Goal: Information Seeking & Learning: Understand process/instructions

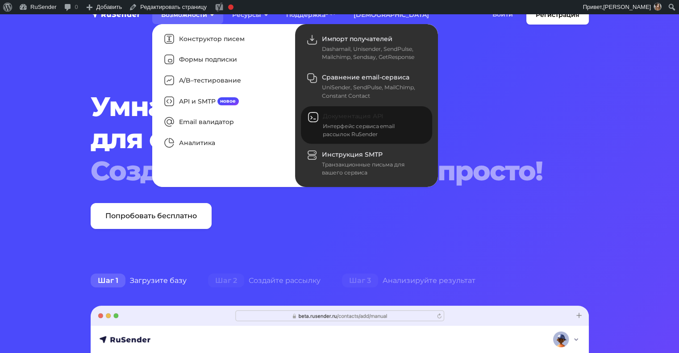
click at [380, 133] on div "Интерфейс сервиса email рассылок RuSender" at bounding box center [372, 130] width 99 height 16
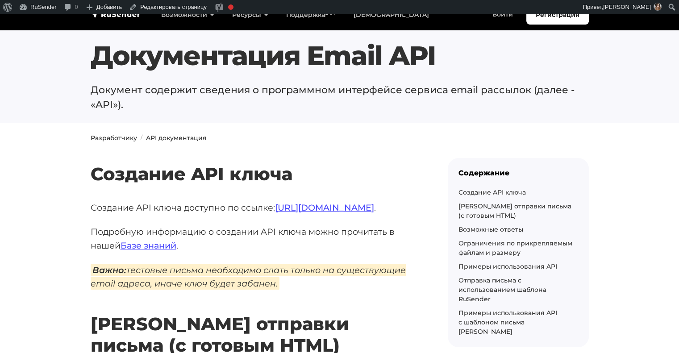
scroll to position [18, 0]
click at [297, 68] on h1 "Документация Email API" at bounding box center [340, 56] width 498 height 32
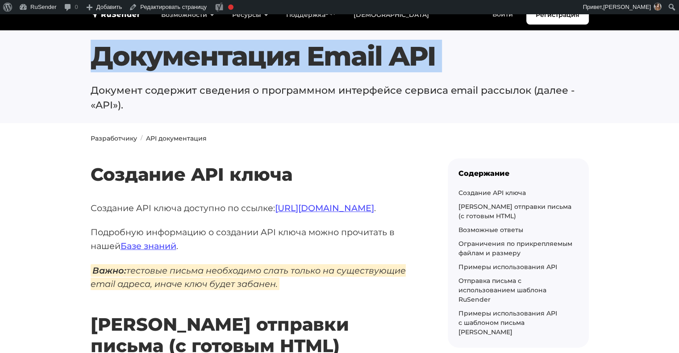
click at [297, 68] on h1 "Документация Email API" at bounding box center [340, 56] width 498 height 32
copy div "Документация Email API"
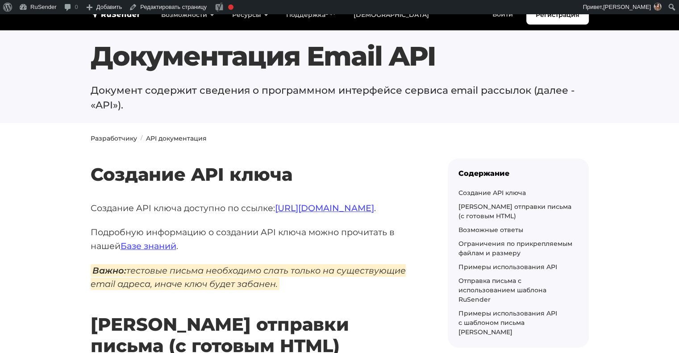
click at [171, 91] on p "Документ содержит сведения о программном интерфейсе сервиса email рассылок (дал…" at bounding box center [340, 97] width 498 height 29
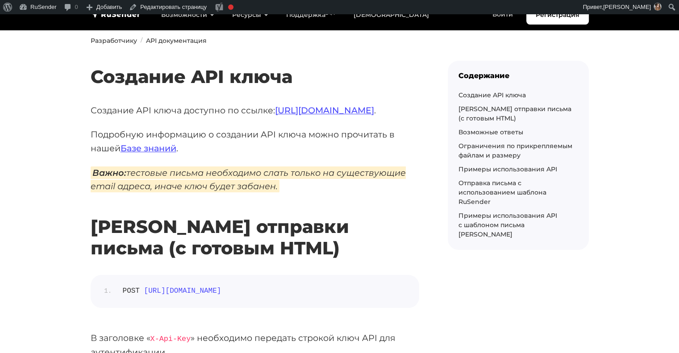
scroll to position [121, 0]
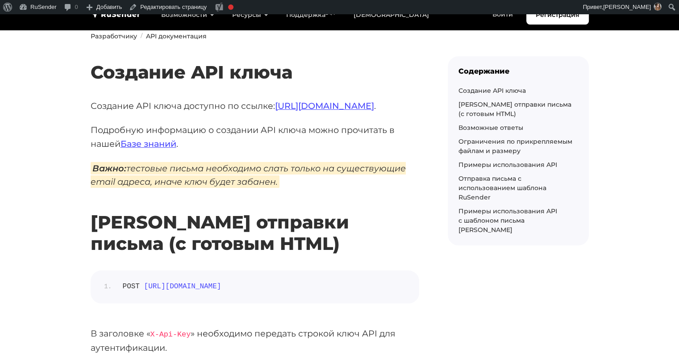
click at [207, 69] on h2 "Создание API ключа" at bounding box center [255, 59] width 328 height 48
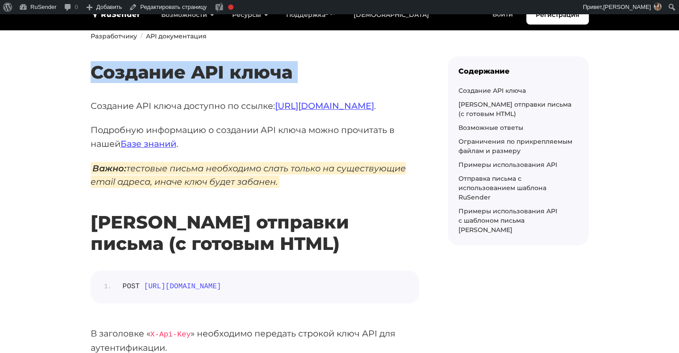
click at [207, 69] on h2 "Создание API ключа" at bounding box center [255, 59] width 328 height 48
copy div "Создание API ключа"
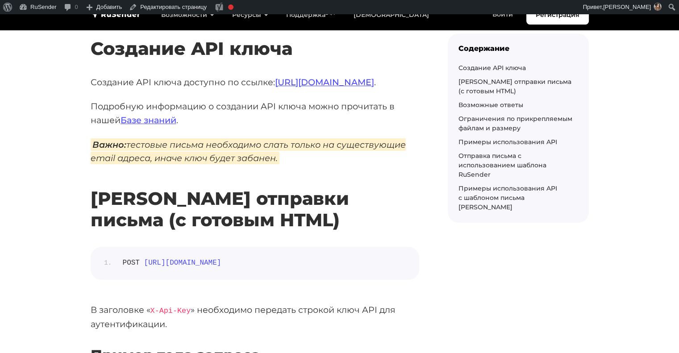
click at [160, 86] on p "Создание API ключа доступно по ссылке: https://beta.rusender.ru/api ." at bounding box center [255, 82] width 328 height 14
drag, startPoint x: 91, startPoint y: 81, endPoint x: 313, endPoint y: 158, distance: 235.2
copy div "Создание API ключа доступно по ссылке: https://beta.rusender.ru/api . Подробную…"
click at [365, 142] on em "Важно: тестовые письма необходимо слать только на существующие email адреса, ин…" at bounding box center [248, 151] width 315 height 26
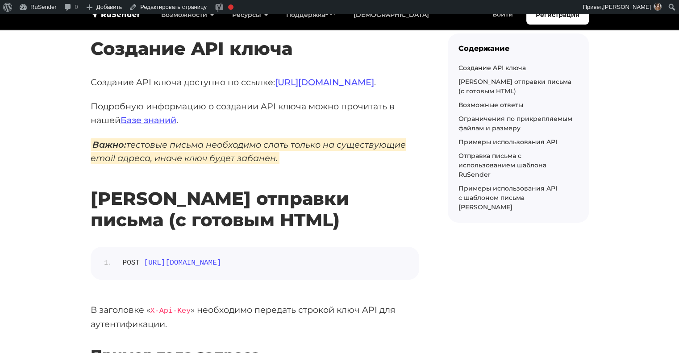
scroll to position [238, 0]
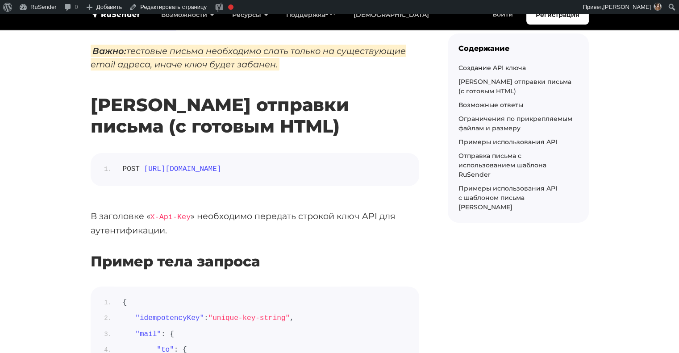
click at [182, 104] on h2 "[PERSON_NAME] отправки письма (с готовым HTML)" at bounding box center [255, 102] width 328 height 69
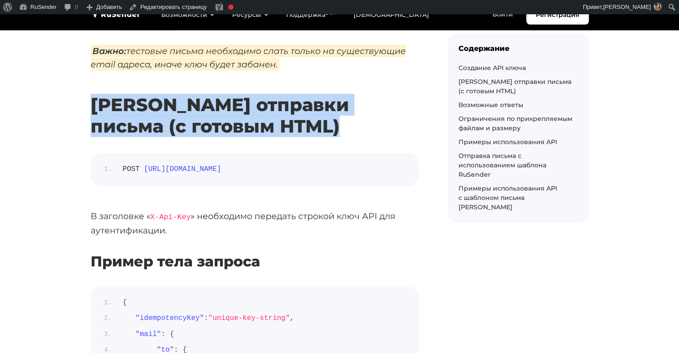
click at [182, 104] on h2 "[PERSON_NAME] отправки письма (с готовым HTML)" at bounding box center [255, 102] width 328 height 69
copy div "Роут отправки письма (с готовым HTML)"
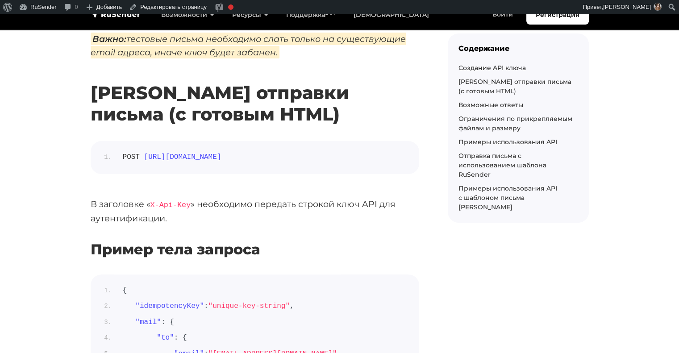
click at [221, 158] on span "https://api.beta.rusender.ru/api/v1/external-mails/send" at bounding box center [182, 157] width 77 height 8
click at [221, 158] on span "[URL][DOMAIN_NAME]" at bounding box center [182, 157] width 77 height 8
copy div "POST https://api.beta.rusender.ru/api/v1/external-mails/send"
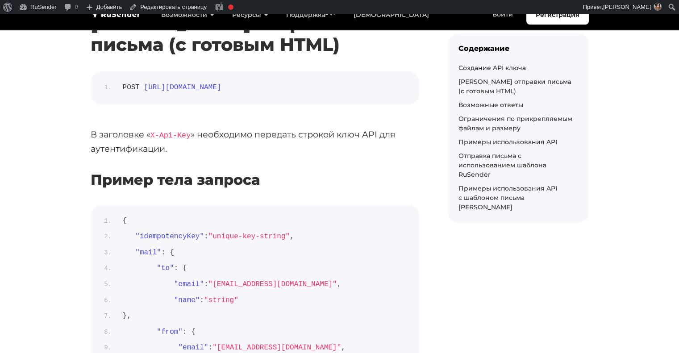
click at [229, 133] on p "В заголовке « X-Api-Key » необходимо передать строкой ключ API для аутентификац…" at bounding box center [255, 142] width 328 height 28
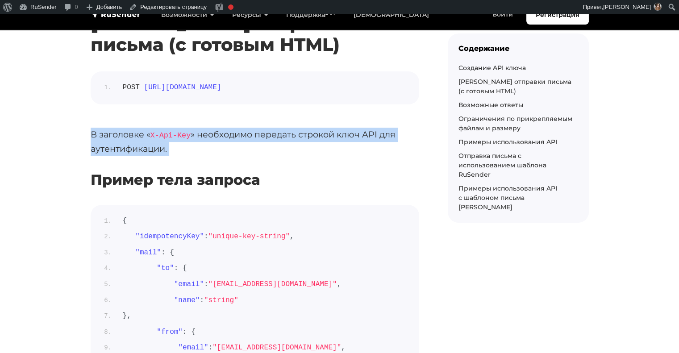
click at [229, 133] on p "В заголовке « X-Api-Key » необходимо передать строкой ключ API для аутентификац…" at bounding box center [255, 142] width 328 height 28
copy div "В заголовке « X-Api-Key » необходимо передать строкой ключ API для аутентификац…"
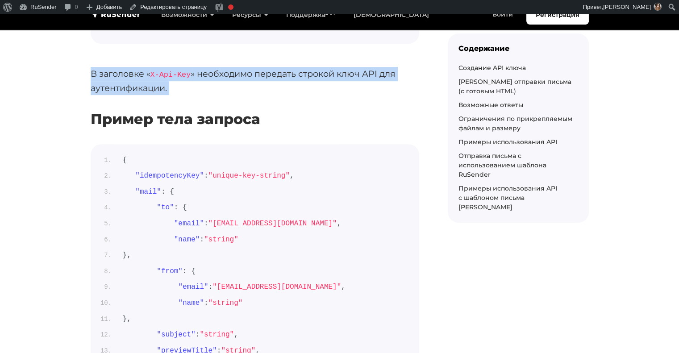
scroll to position [381, 0]
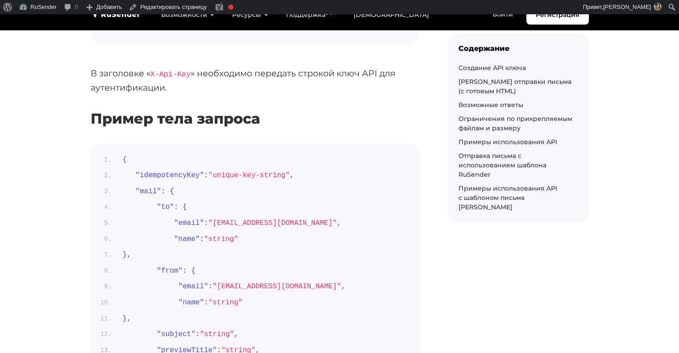
click at [162, 121] on h3 "Пример тела запроса" at bounding box center [255, 118] width 328 height 17
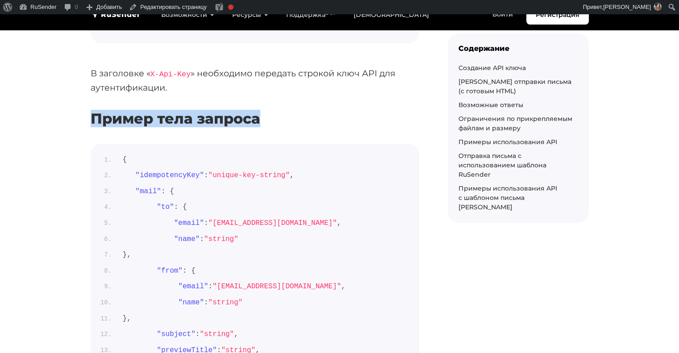
click at [162, 121] on h3 "Пример тела запроса" at bounding box center [255, 118] width 328 height 17
copy div "Пример тела запроса"
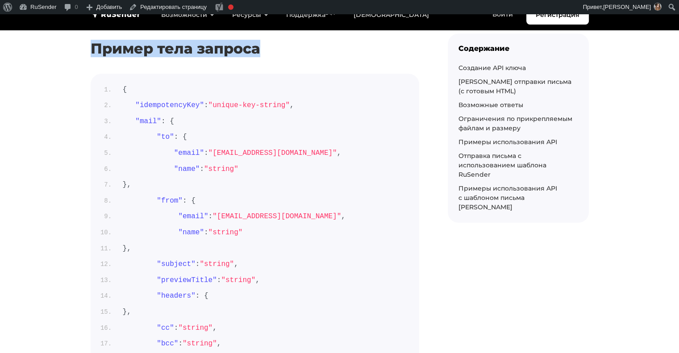
scroll to position [451, 0]
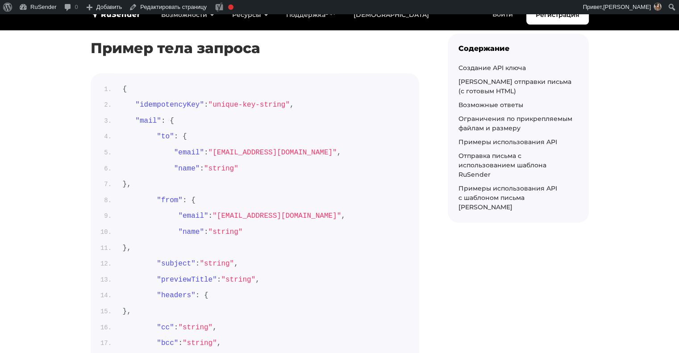
drag, startPoint x: 210, startPoint y: 304, endPoint x: 121, endPoint y: 83, distance: 238.1
click at [121, 84] on li "{" at bounding box center [262, 90] width 293 height 12
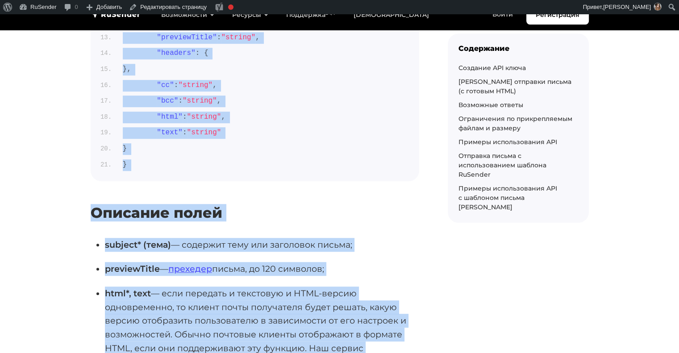
scroll to position [730, 0]
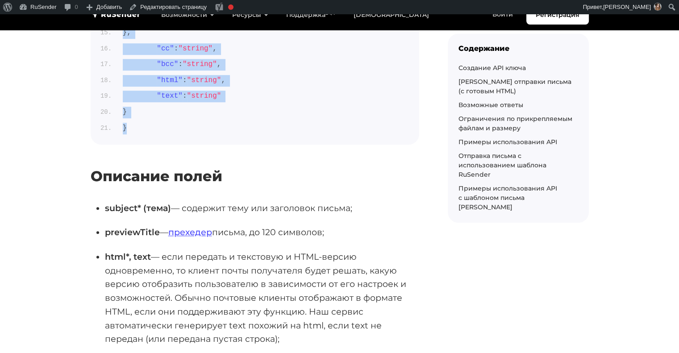
drag, startPoint x: 122, startPoint y: 90, endPoint x: 214, endPoint y: 128, distance: 99.2
copy ol "{ "idempotencyKey" : "unique-key-string" , "mail" : { "to" : { "email" : "user@…"
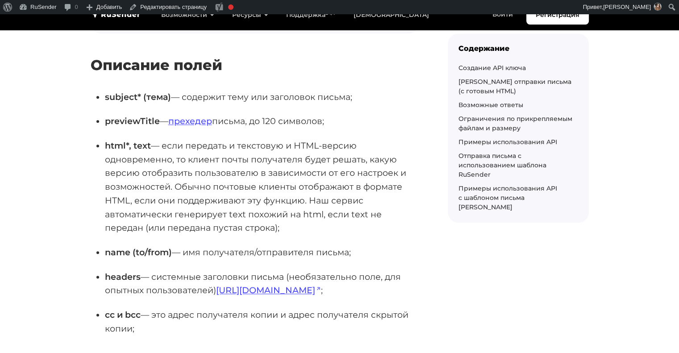
click at [133, 70] on h3 "Описание полей" at bounding box center [255, 65] width 328 height 17
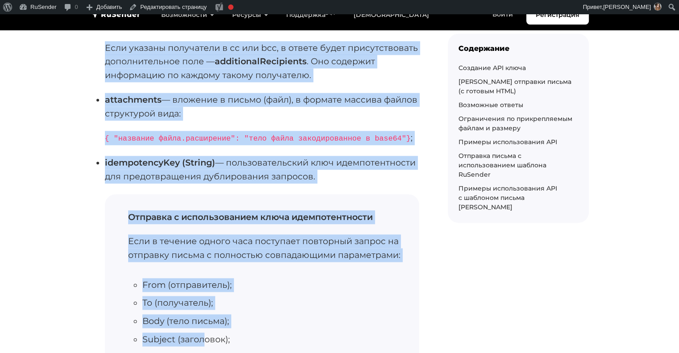
scroll to position [1314, 0]
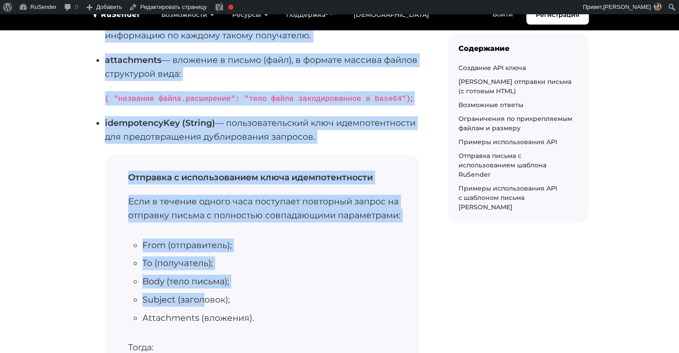
drag, startPoint x: 95, startPoint y: 67, endPoint x: 349, endPoint y: 150, distance: 267.7
copy div "Описание полей subject* (тема) — содержит тему или заголовок письма; previewTit…"
click at [313, 103] on code "{ "название файла.расширение": "тело файла закодированное в base64"}" at bounding box center [258, 99] width 306 height 8
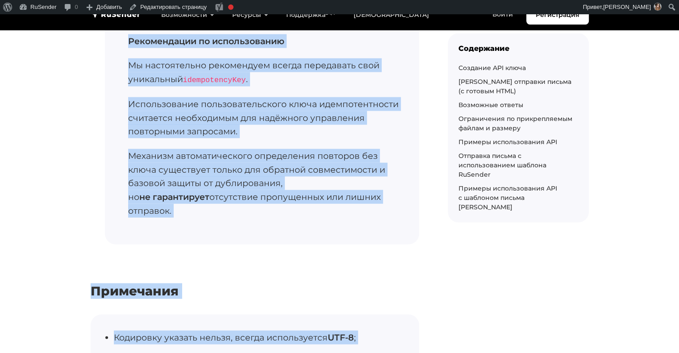
scroll to position [1784, 0]
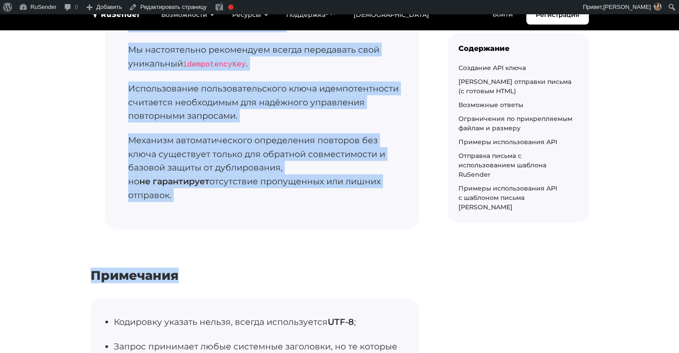
drag, startPoint x: 129, startPoint y: 141, endPoint x: 215, endPoint y: 263, distance: 149.6
copy div "Отправка с использованием ключа идемпотентности Если в течение одного часа пост…"
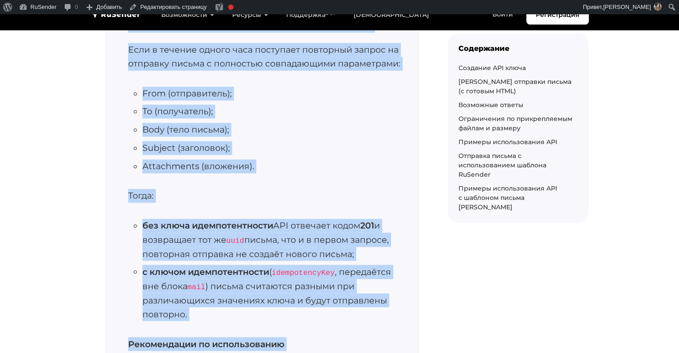
scroll to position [1465, 0]
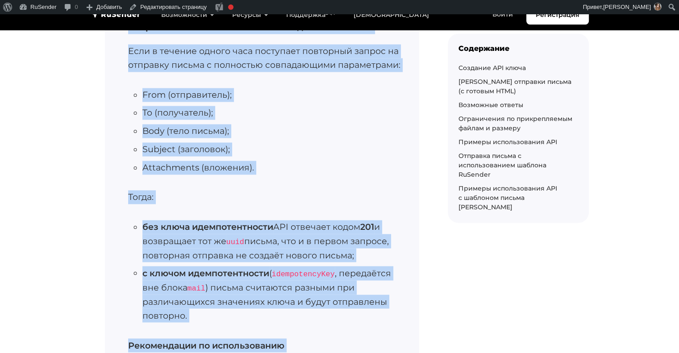
click at [295, 138] on li "Body (тело письма);" at bounding box center [272, 131] width 261 height 14
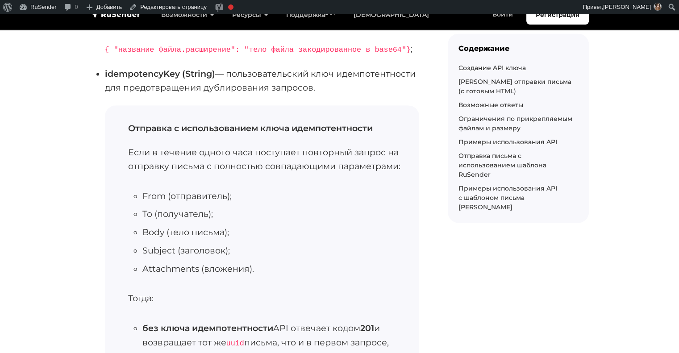
scroll to position [1361, 0]
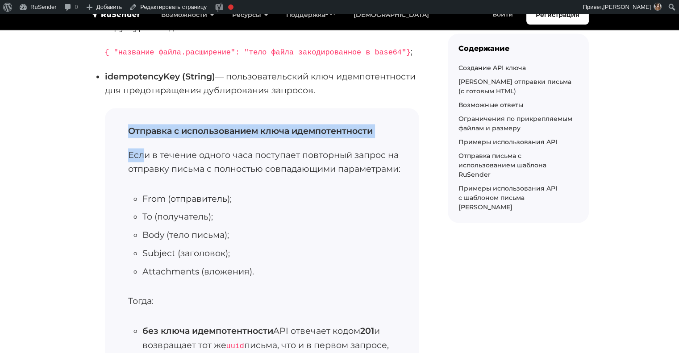
drag, startPoint x: 127, startPoint y: 146, endPoint x: 144, endPoint y: 154, distance: 18.4
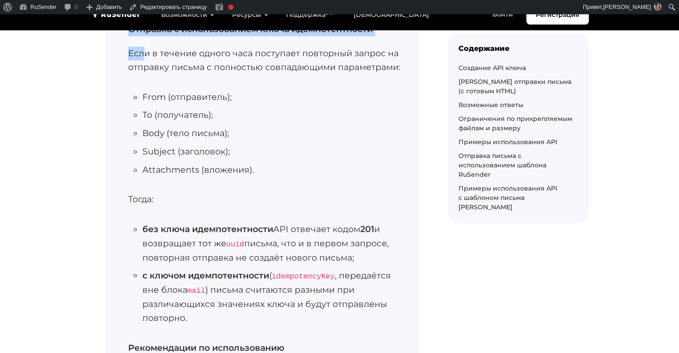
scroll to position [1461, 0]
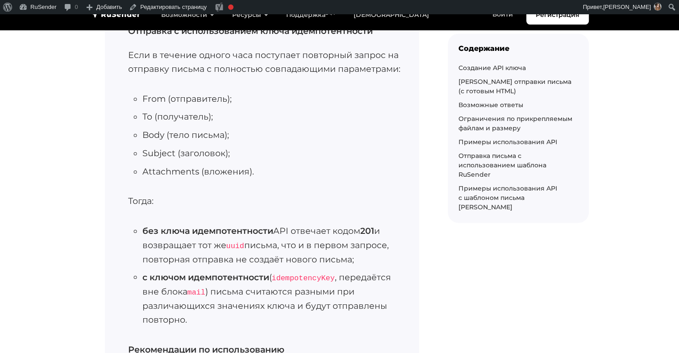
click at [233, 238] on li "без ключа идемпотентности API отвечает кодом 201 и возвращает тот же uuid письм…" at bounding box center [272, 245] width 261 height 42
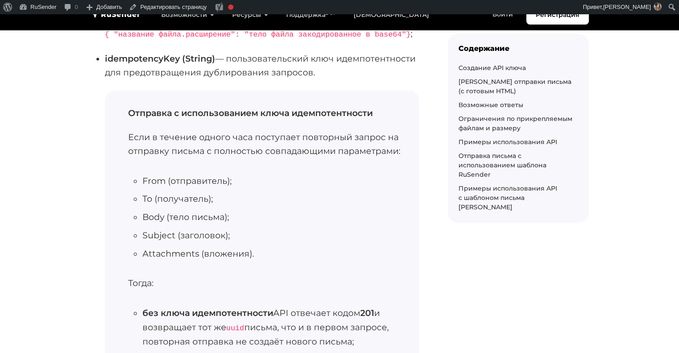
scroll to position [1379, 0]
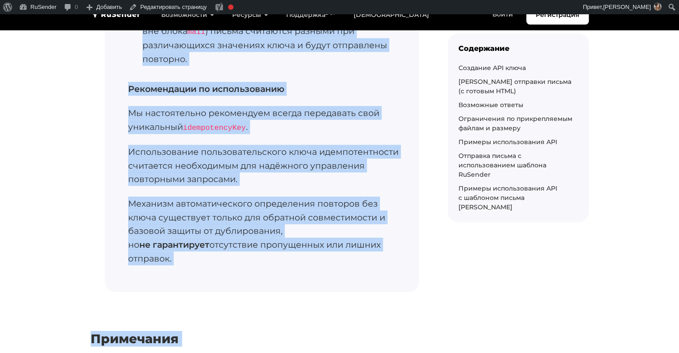
scroll to position [1919, 0]
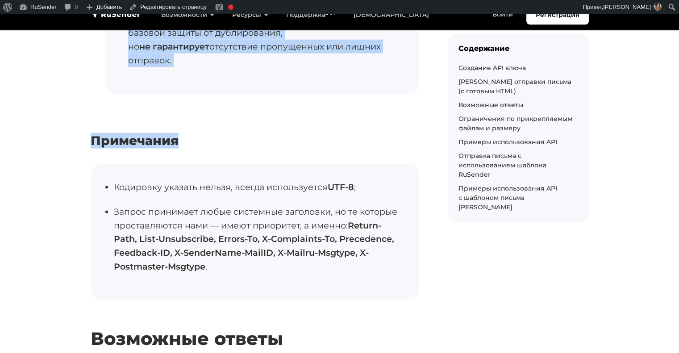
drag, startPoint x: 105, startPoint y: 71, endPoint x: 197, endPoint y: 134, distance: 111.2
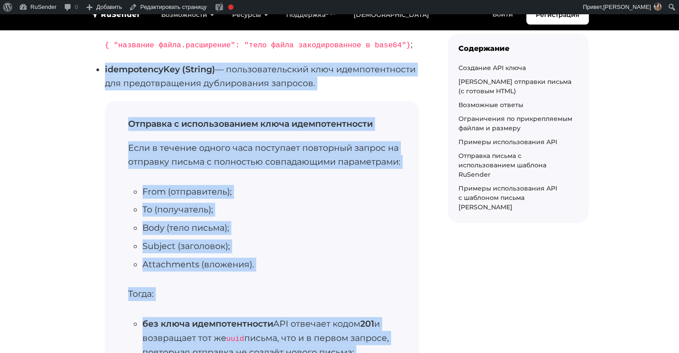
scroll to position [1366, 0]
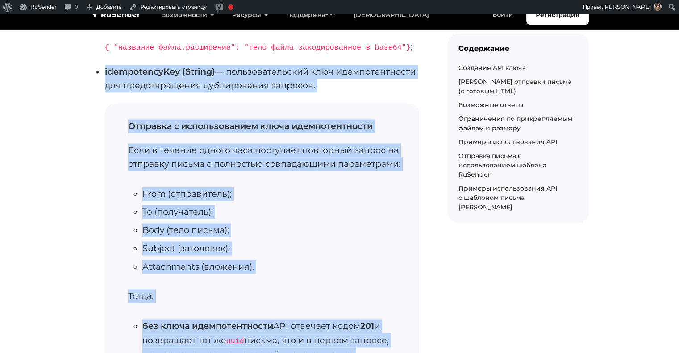
click at [338, 90] on p "idempotencyKey (String) — пользовательский ключ идемпотентности для предотвраще…" at bounding box center [262, 78] width 314 height 27
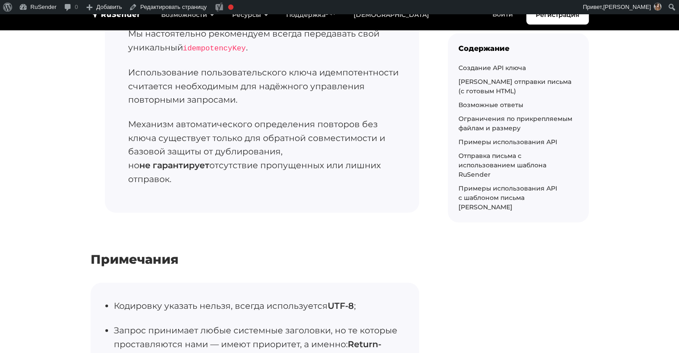
scroll to position [1784, 0]
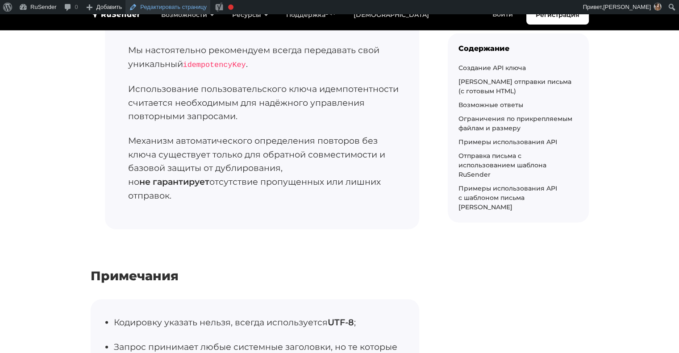
click at [186, 6] on link "Редактировать страницу" at bounding box center [167, 7] width 85 height 14
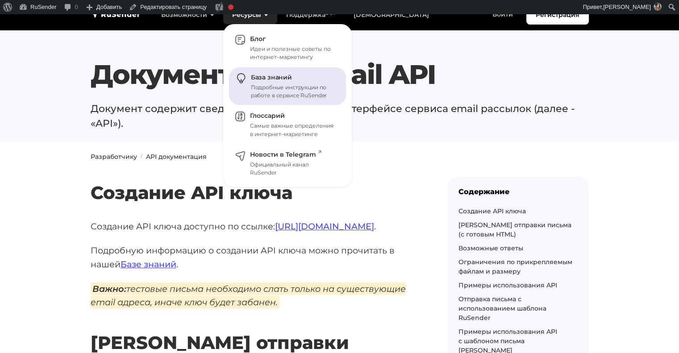
click at [270, 87] on div "Подробные инструкции по работе в сервисе RuSender" at bounding box center [293, 91] width 85 height 16
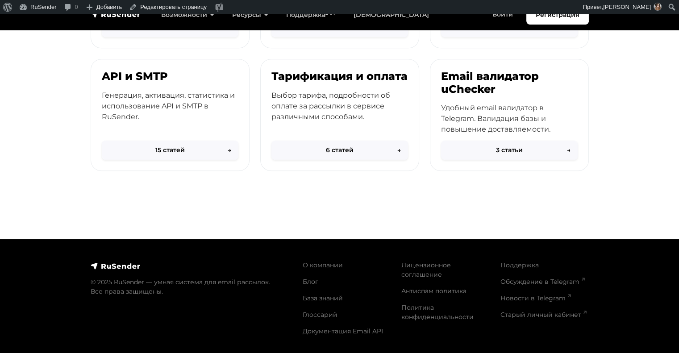
scroll to position [397, 0]
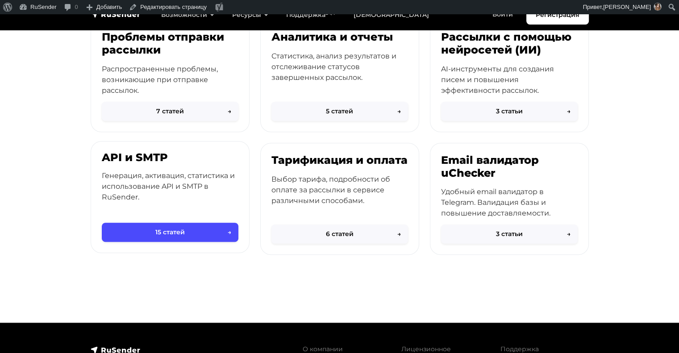
click at [221, 176] on p "Генерация, активация, статистика и использование API и SMTP в RuSender." at bounding box center [170, 186] width 137 height 32
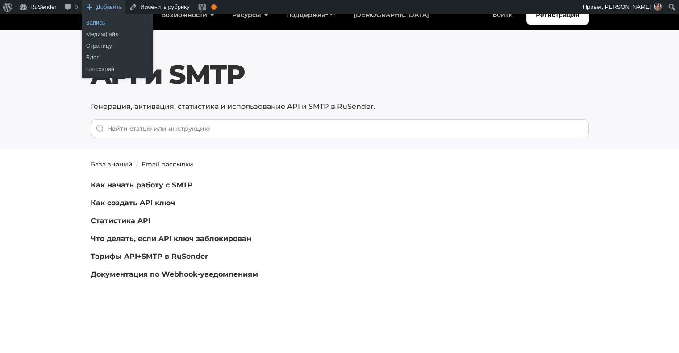
click at [116, 21] on link "Запись" at bounding box center [117, 23] width 71 height 12
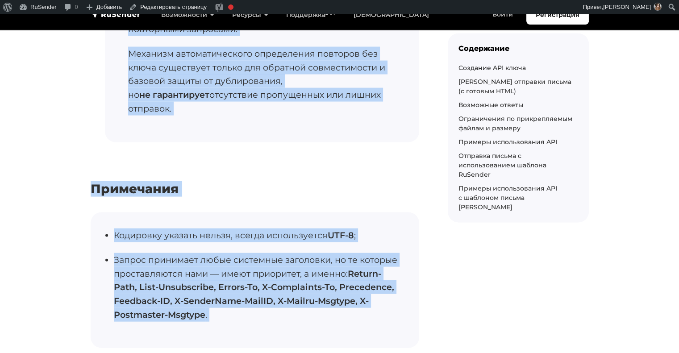
scroll to position [1940, 0]
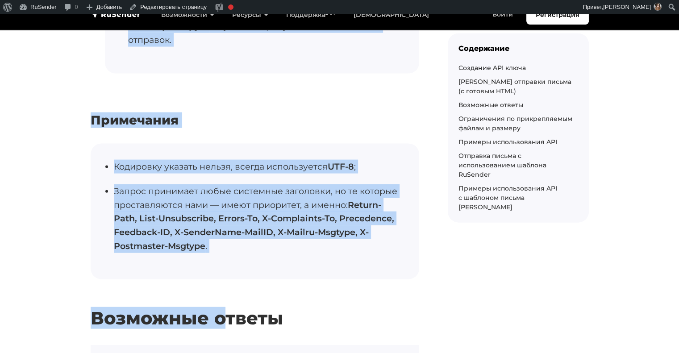
drag, startPoint x: 129, startPoint y: 88, endPoint x: 348, endPoint y: 50, distance: 221.5
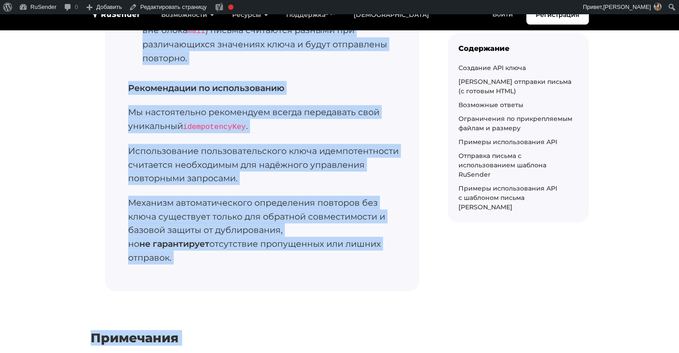
scroll to position [1721, 0]
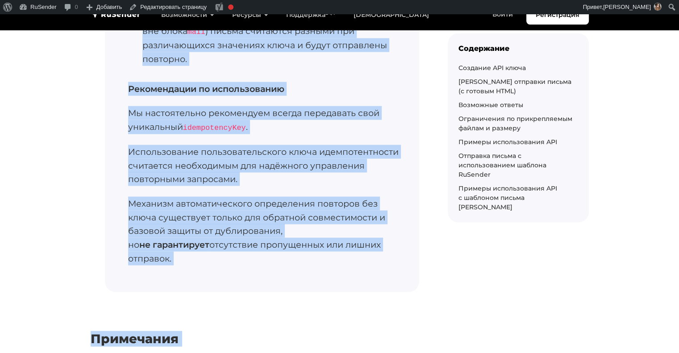
click at [321, 134] on p "Мы настоятельно рекомендуем всегда передавать свой уникальный idempotencyKey ." at bounding box center [265, 120] width 275 height 28
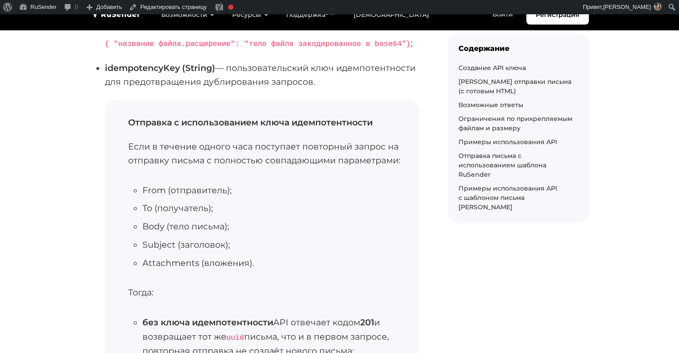
scroll to position [1381, 0]
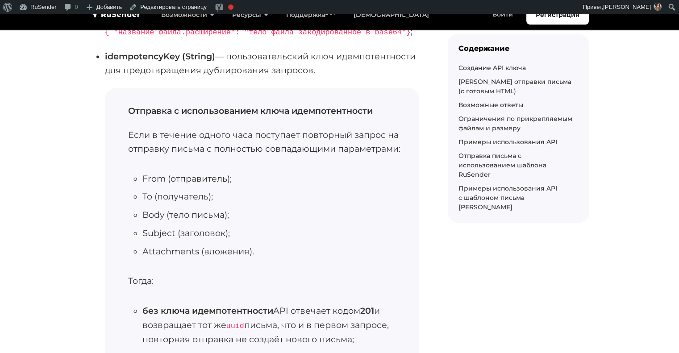
click at [219, 116] on b "Отправка с использованием ключа идемпотентности" at bounding box center [250, 110] width 245 height 11
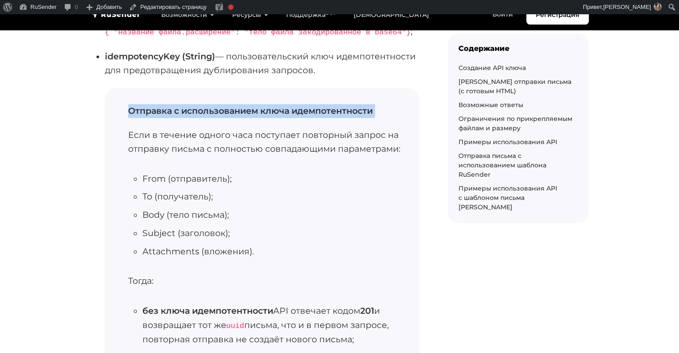
click at [219, 116] on b "Отправка с использованием ключа идемпотентности" at bounding box center [250, 110] width 245 height 11
copy div "Отправка с использованием ключа идемпотентности"
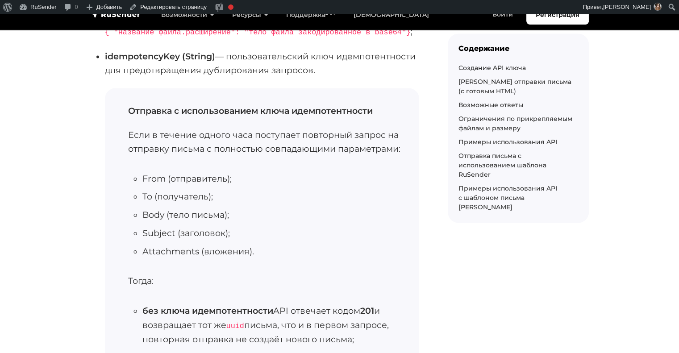
click at [289, 155] on p "Если в течение одного часа поступает повторный запрос на отправку письма с полн…" at bounding box center [265, 141] width 275 height 27
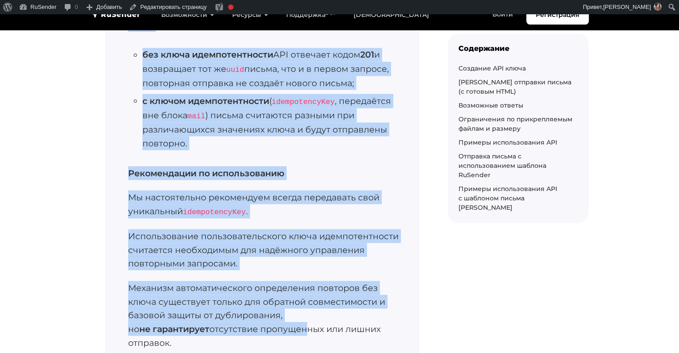
scroll to position [1688, 0]
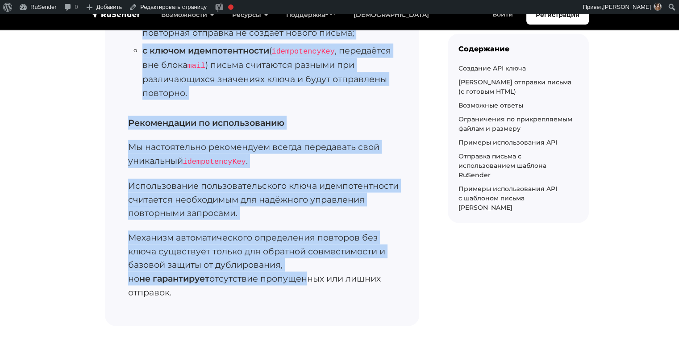
drag, startPoint x: 130, startPoint y: 123, endPoint x: 349, endPoint y: 285, distance: 272.9
click at [349, 285] on div "Отправка с использованием ключа идемпотентности Если в течение одного часа пост…" at bounding box center [262, 53] width 314 height 545
copy div "Отправка с использованием ключа идемпотентности Если в течение одного часа пост…"
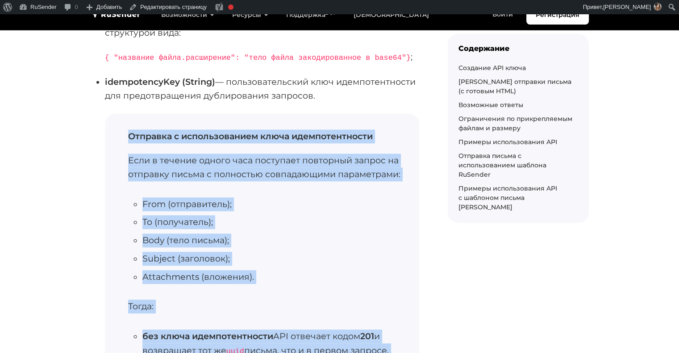
scroll to position [1357, 0]
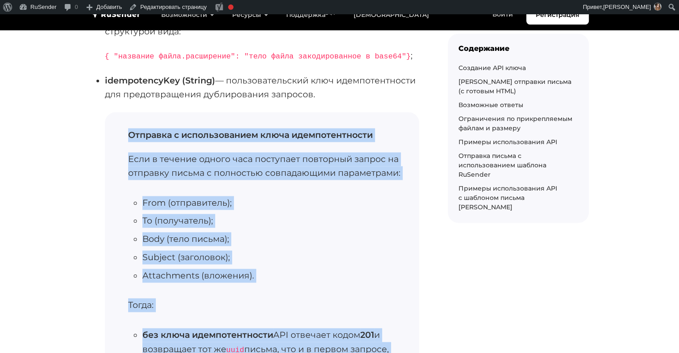
click at [308, 140] on b "Отправка с использованием ключа идемпотентности" at bounding box center [250, 134] width 245 height 11
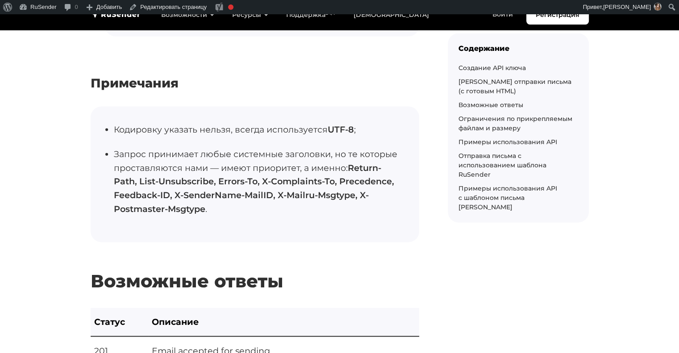
scroll to position [1977, 0]
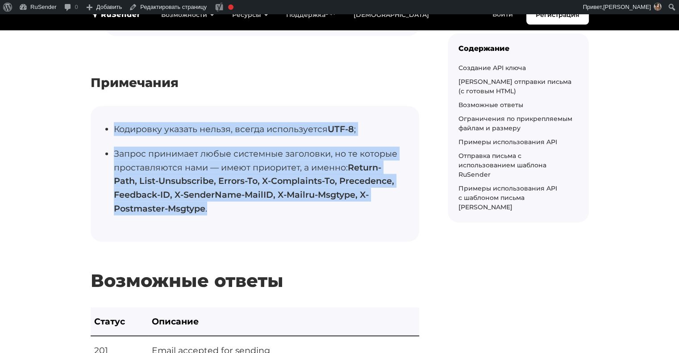
drag, startPoint x: 115, startPoint y: 125, endPoint x: 222, endPoint y: 205, distance: 133.4
click at [222, 205] on ul "Кодировку указать нельзя, всегда используется UTF-8 ; Запрос принимает любые си…" at bounding box center [255, 174] width 328 height 136
copy ul "Кодировку указать нельзя, всегда используется UTF-8 ; Запрос принимает любые си…"
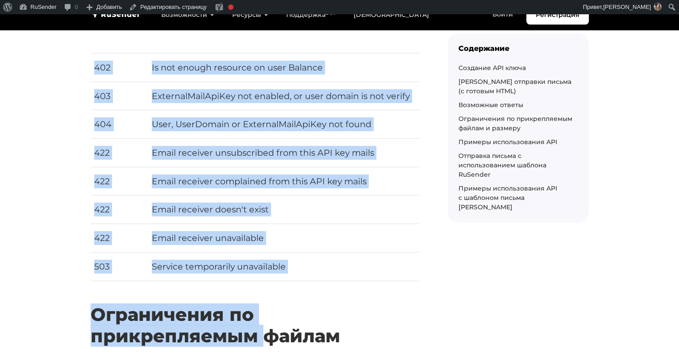
scroll to position [3086, 0]
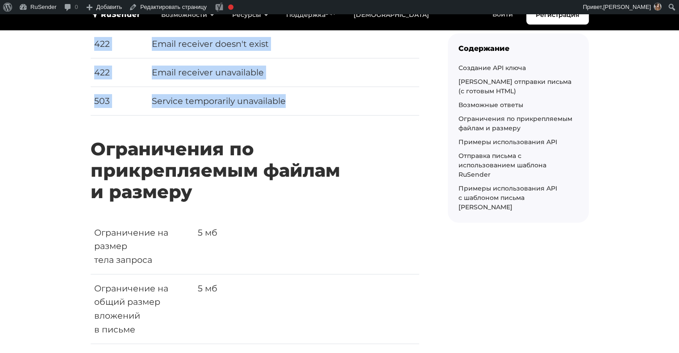
drag, startPoint x: 90, startPoint y: 67, endPoint x: 397, endPoint y: 108, distance: 309.7
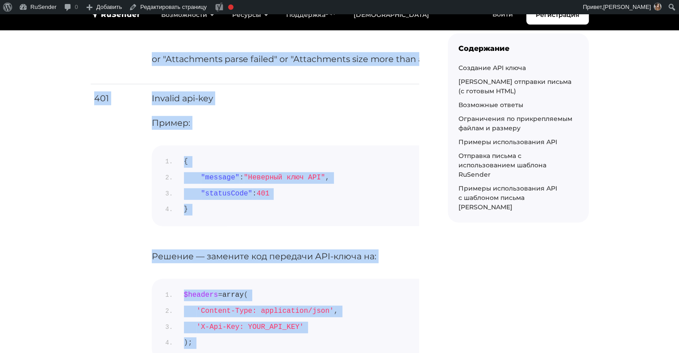
scroll to position [2571, 0]
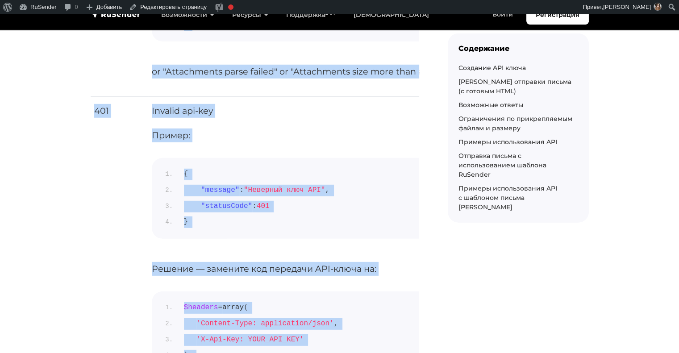
copy div "Возможные ответы Статус Описание 201 Email accepted for sending Пример: { "uuid…"
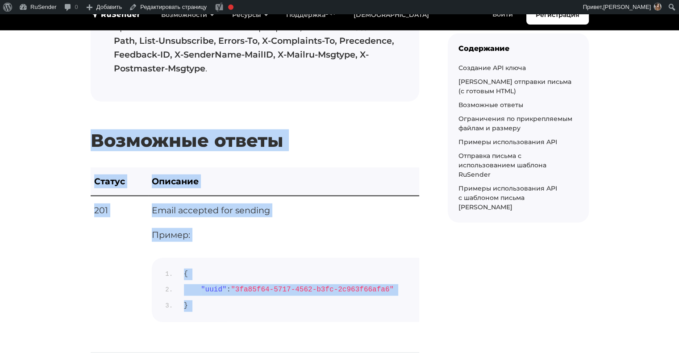
scroll to position [2122, 0]
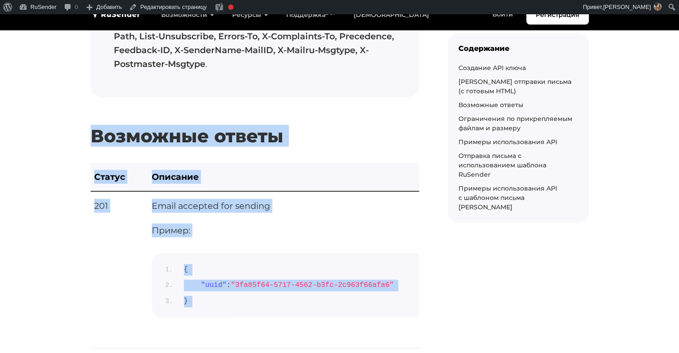
click at [274, 138] on h2 "Возможные ответы" at bounding box center [255, 123] width 328 height 48
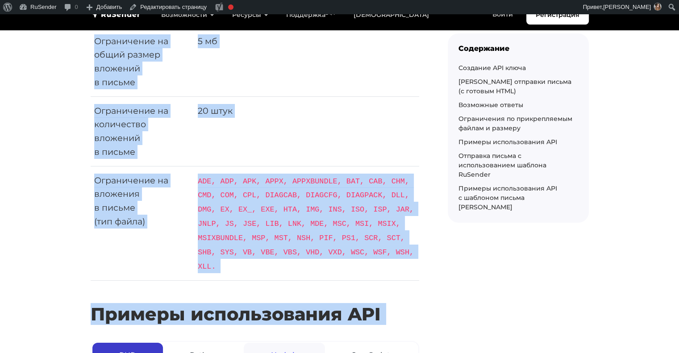
scroll to position [3336, 0]
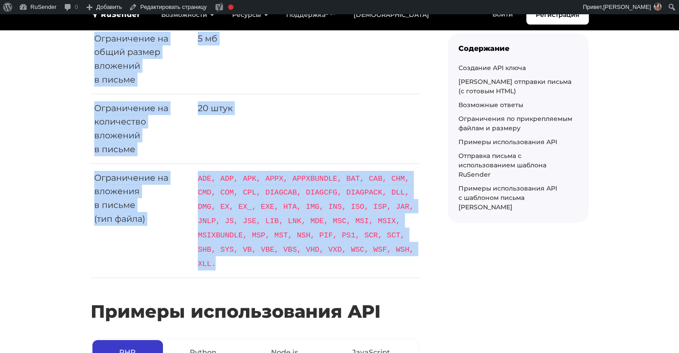
drag, startPoint x: 91, startPoint y: 67, endPoint x: 363, endPoint y: 251, distance: 328.5
click at [363, 251] on div "Создание API ключа Создание API ключа доступно по ссылке: https://beta.rusender…" at bounding box center [255, 213] width 328 height 6787
copy div "Ограничения по прикрепляемым файлам и размеру Ограничение на размер тела запрос…"
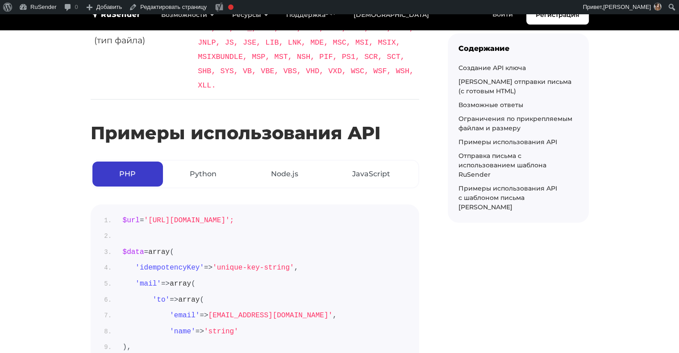
click at [349, 120] on h2 "Примеры использования API" at bounding box center [255, 120] width 328 height 48
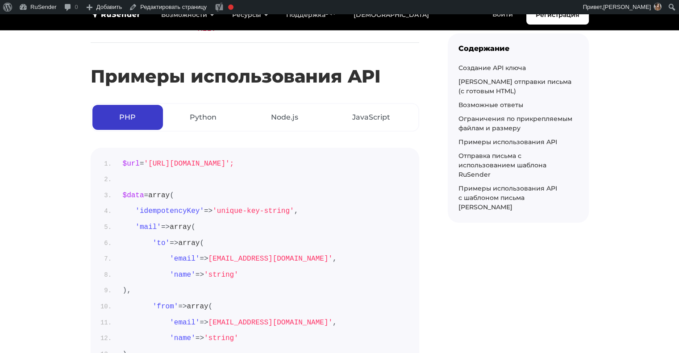
scroll to position [3581, 0]
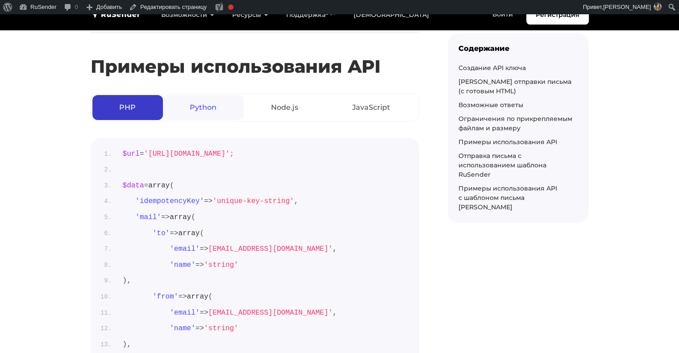
click at [191, 95] on link "Python" at bounding box center [203, 107] width 81 height 25
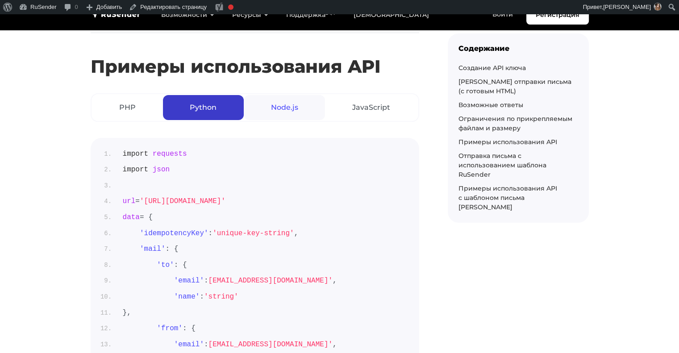
click at [291, 95] on link "Node.js" at bounding box center [284, 107] width 81 height 25
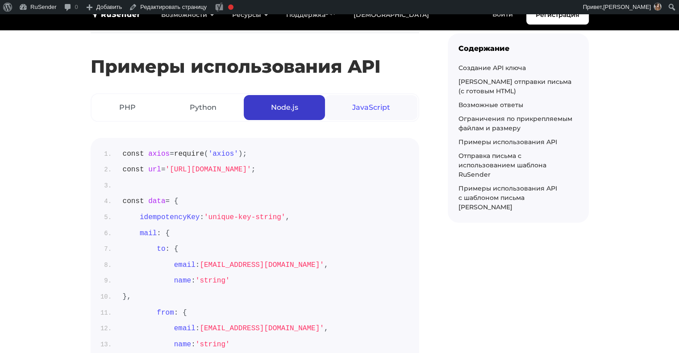
click at [348, 95] on link "JavaScript" at bounding box center [371, 107] width 92 height 25
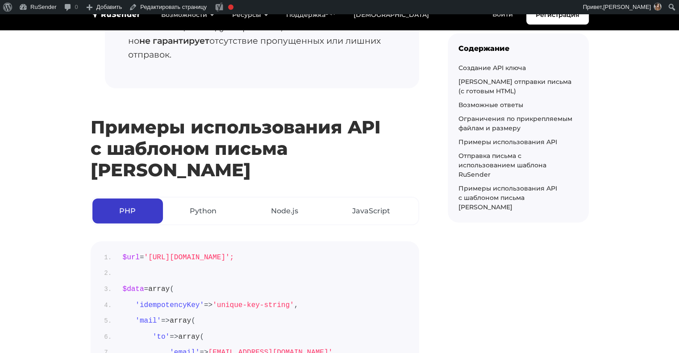
scroll to position [6039, 0]
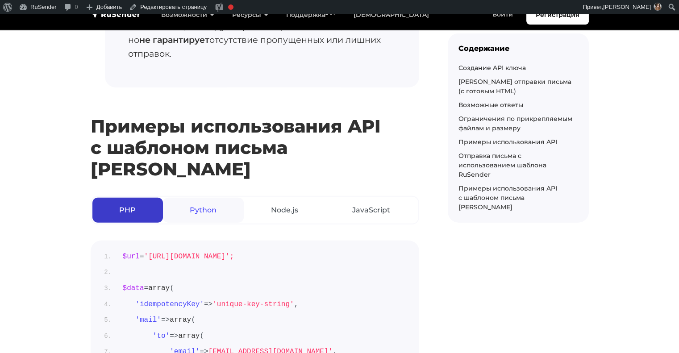
click at [196, 198] on link "Python" at bounding box center [203, 210] width 81 height 25
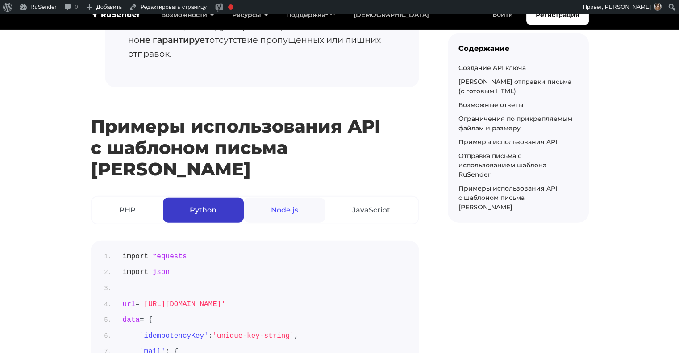
click at [266, 198] on link "Node.js" at bounding box center [284, 210] width 81 height 25
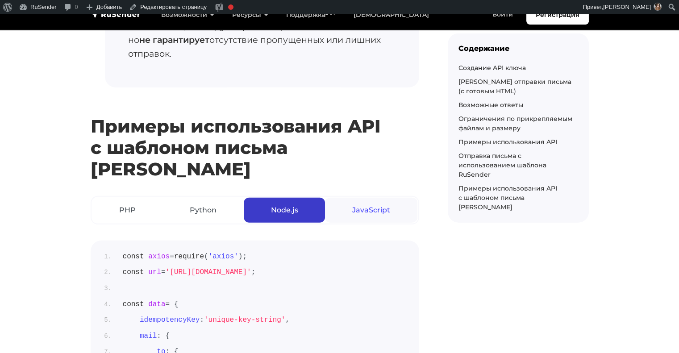
click at [347, 198] on link "JavaScript" at bounding box center [371, 210] width 92 height 25
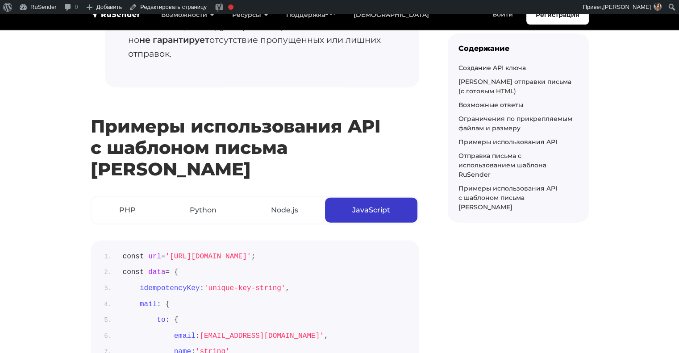
click at [119, 198] on link "PHP" at bounding box center [127, 210] width 71 height 25
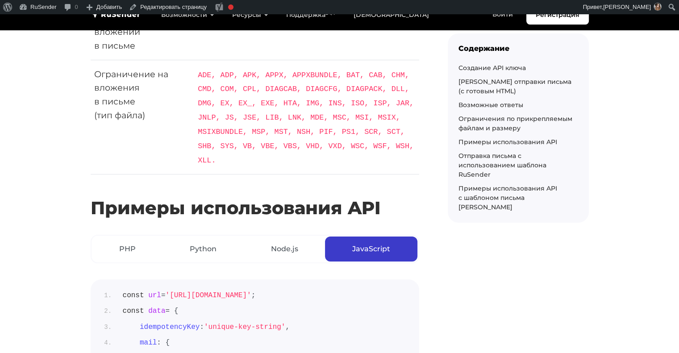
scroll to position [3485, 0]
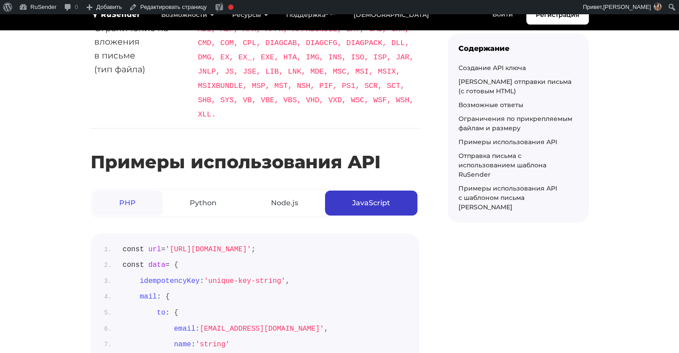
click at [132, 191] on link "PHP" at bounding box center [127, 203] width 71 height 25
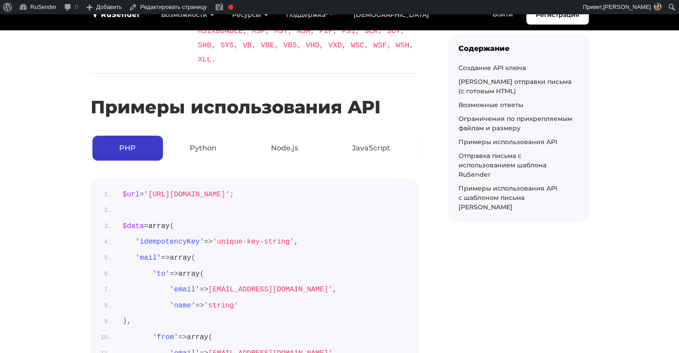
scroll to position [3544, 0]
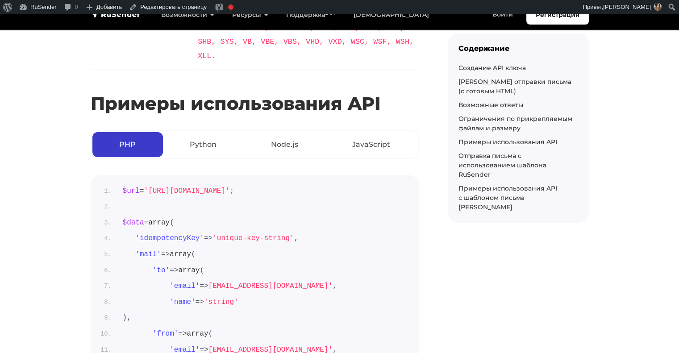
click at [299, 91] on h2 "Примеры использования API" at bounding box center [255, 91] width 328 height 48
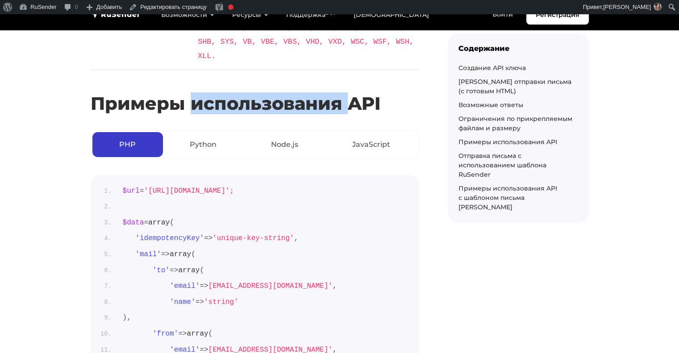
click at [299, 91] on h2 "Примеры использования API" at bounding box center [255, 91] width 328 height 48
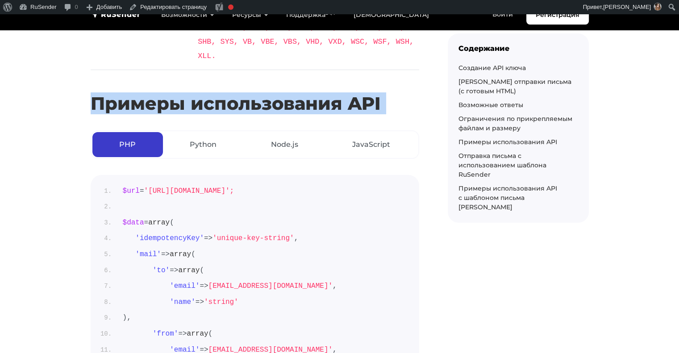
click at [299, 91] on h2 "Примеры использования API" at bounding box center [255, 91] width 328 height 48
copy div "Примеры использования API PHP Python Node.js JavaScript"
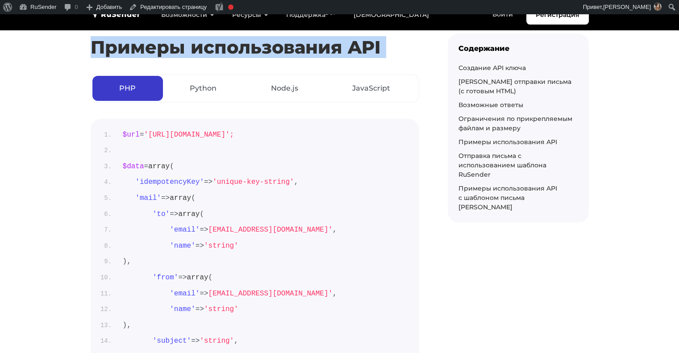
scroll to position [3601, 0]
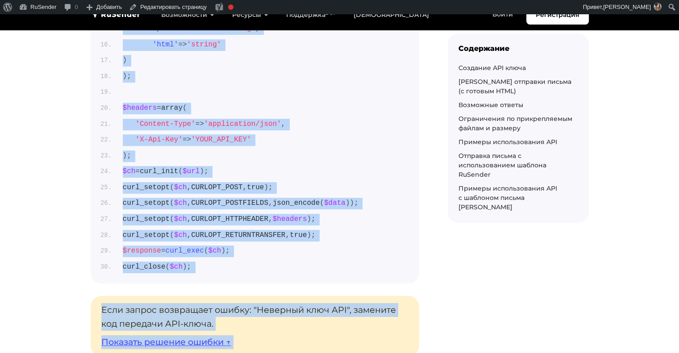
scroll to position [3956, 0]
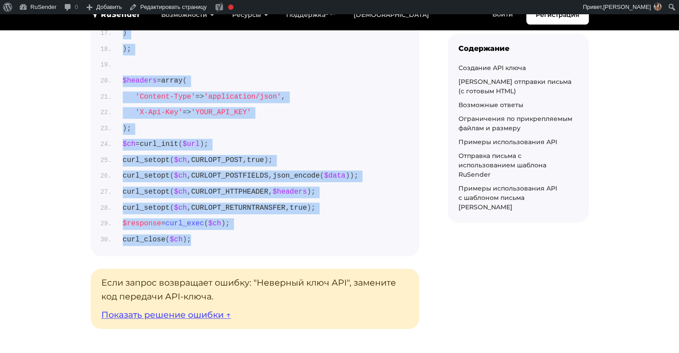
drag, startPoint x: 123, startPoint y: 119, endPoint x: 221, endPoint y: 228, distance: 147.0
click at [221, 228] on ol "$url = 'https://api.beta.rusender.ru/api/v1/external-mails/send'; $data = array…" at bounding box center [254, 10] width 307 height 472
copy ol "$url = 'https://api.beta.rusender.ru/api/v1/external-mails/send'; $data = array…"
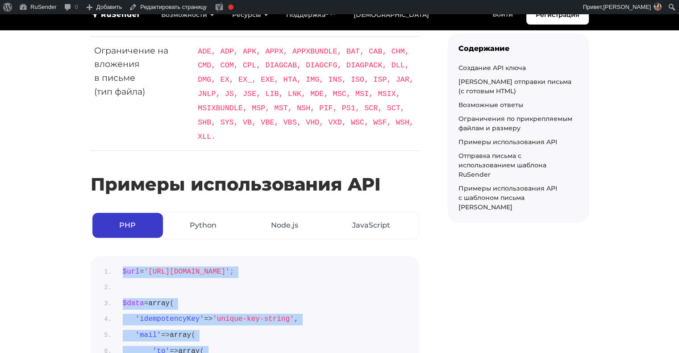
scroll to position [3467, 0]
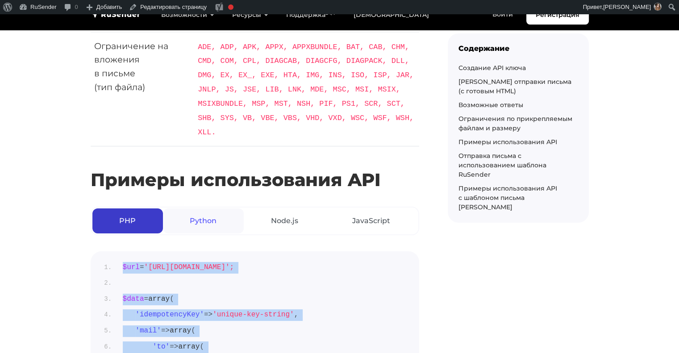
click at [201, 208] on link "Python" at bounding box center [203, 220] width 81 height 25
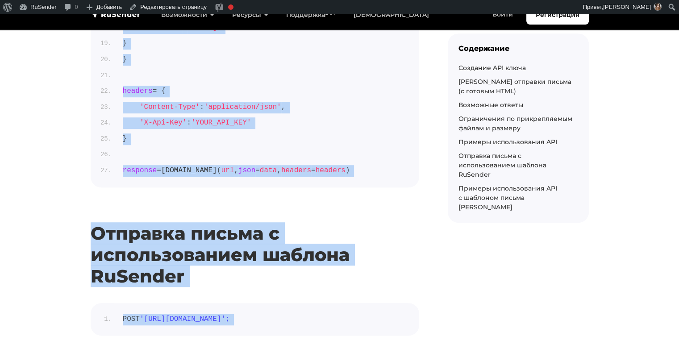
scroll to position [4000, 0]
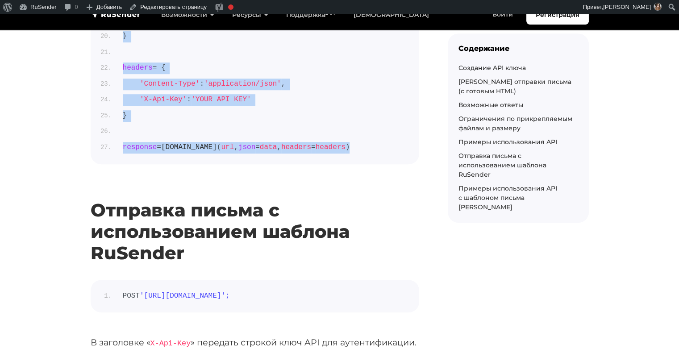
drag, startPoint x: 122, startPoint y: 140, endPoint x: 355, endPoint y: 137, distance: 232.5
copy ol "import requests import json url = 'https://api.beta.rusender.ru/api/v1/external…"
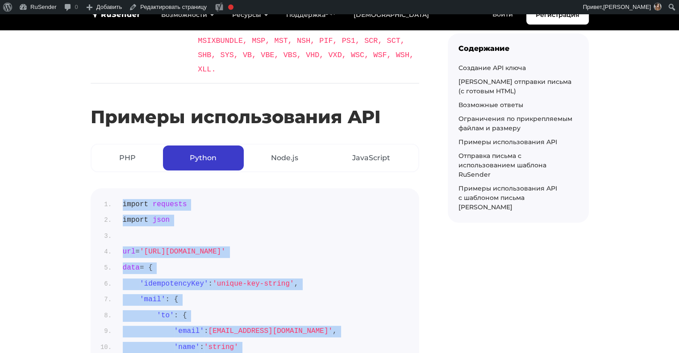
scroll to position [3531, 0]
click at [288, 145] on link "Node.js" at bounding box center [284, 157] width 81 height 25
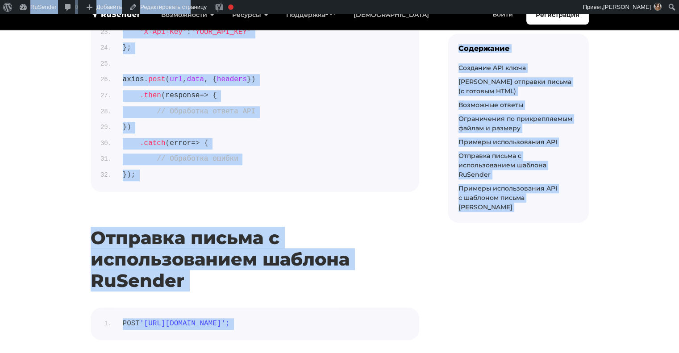
scroll to position [4027, 0]
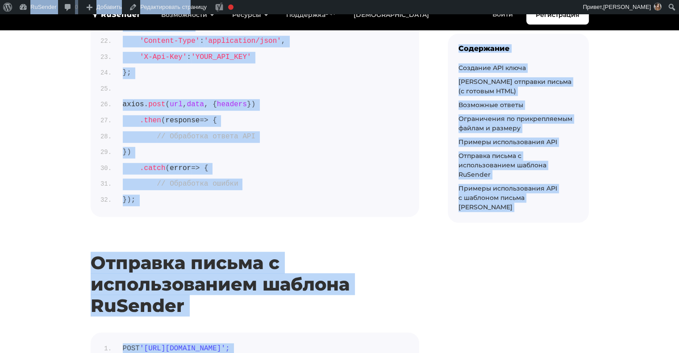
drag, startPoint x: 124, startPoint y: 95, endPoint x: 150, endPoint y: 185, distance: 93.9
copy ol "const axios = require ( 'axios' ); const url = 'https://api.beta.rusender.ru/ap…"
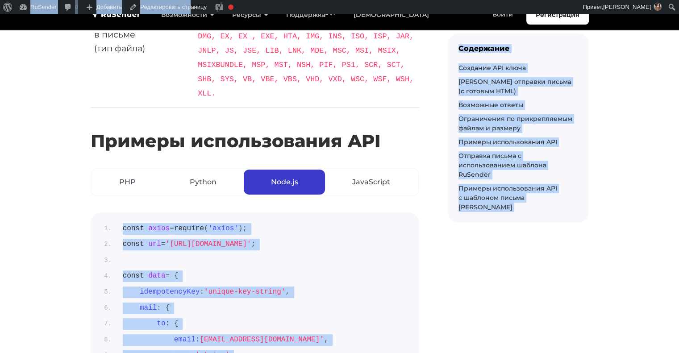
scroll to position [3561, 0]
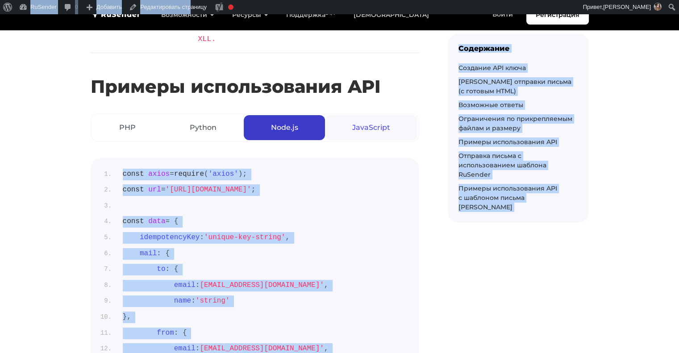
click at [384, 115] on link "JavaScript" at bounding box center [371, 127] width 92 height 25
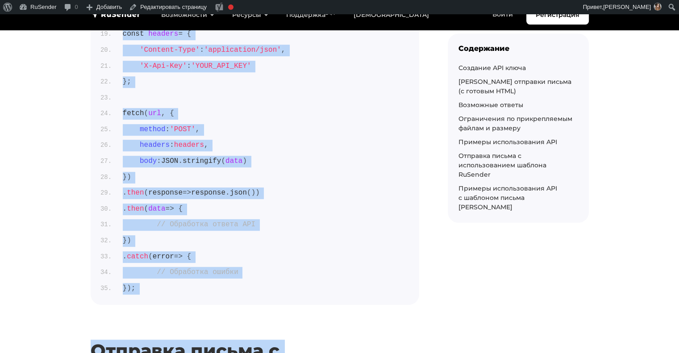
scroll to position [4014, 0]
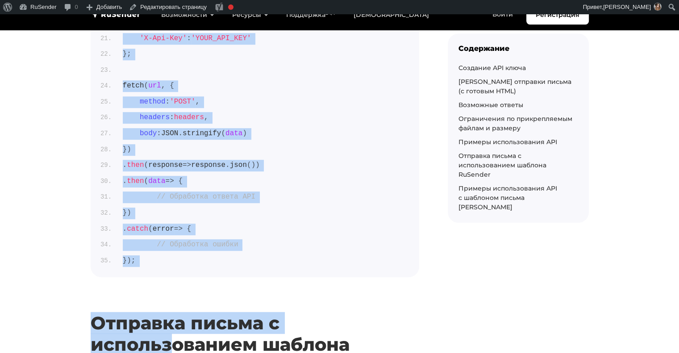
drag, startPoint x: 123, startPoint y: 160, endPoint x: 149, endPoint y: 245, distance: 88.7
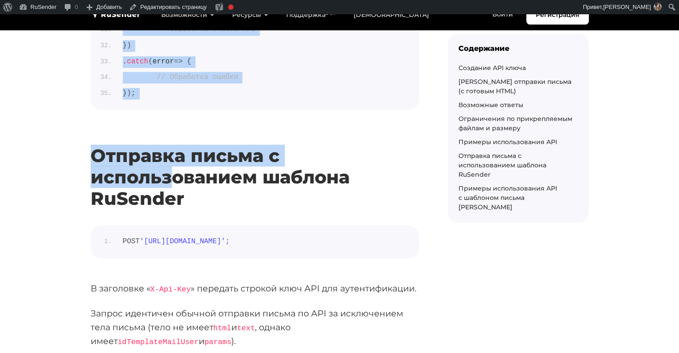
scroll to position [4198, 0]
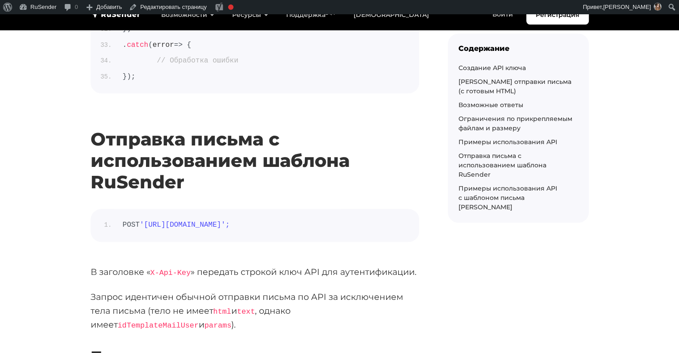
click at [169, 154] on h2 "Отправка письма с использованием шаблона RuSender" at bounding box center [255, 147] width 328 height 91
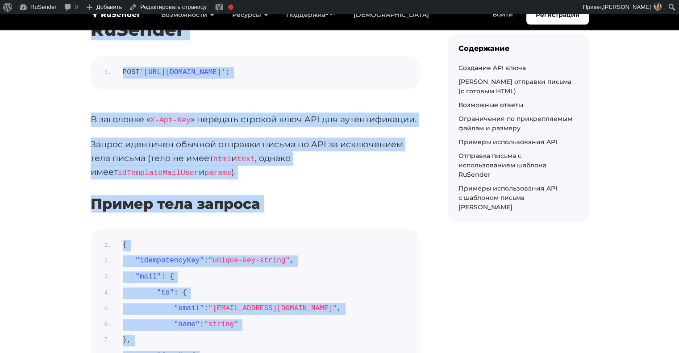
scroll to position [4412, 0]
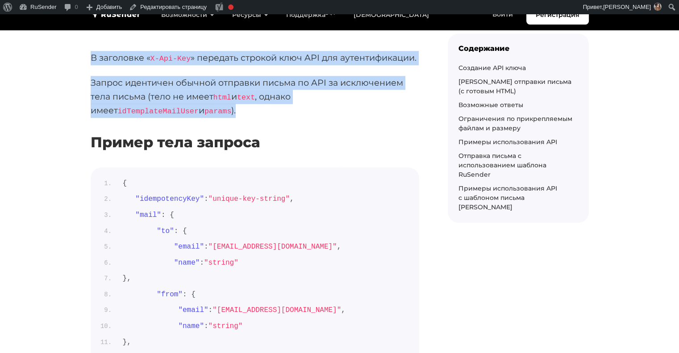
drag, startPoint x: 92, startPoint y: 123, endPoint x: 151, endPoint y: 91, distance: 66.3
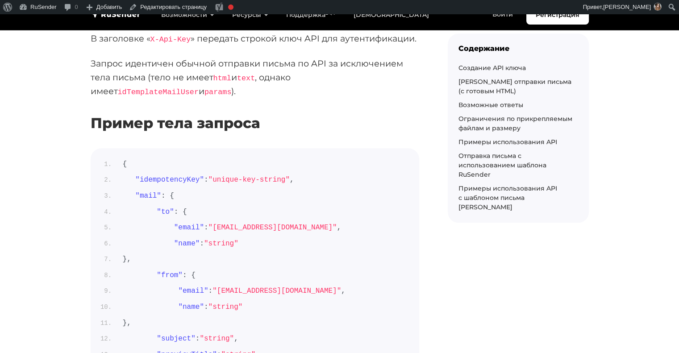
click at [207, 115] on h3 "Пример тела запроса" at bounding box center [255, 123] width 328 height 17
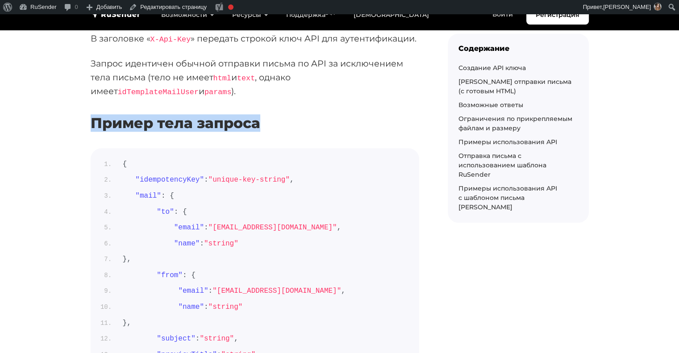
click at [207, 115] on h3 "Пример тела запроса" at bounding box center [255, 123] width 328 height 17
click at [124, 160] on span "{" at bounding box center [125, 164] width 4 height 8
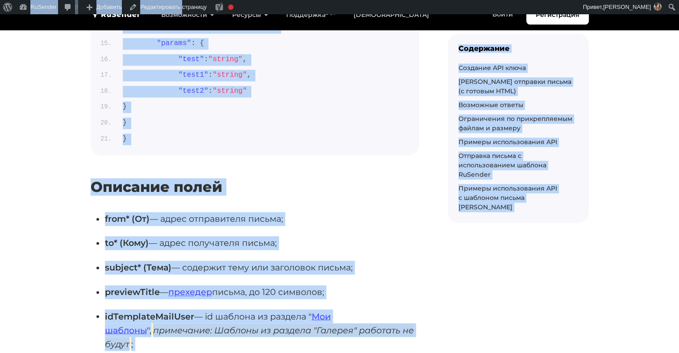
scroll to position [4747, 0]
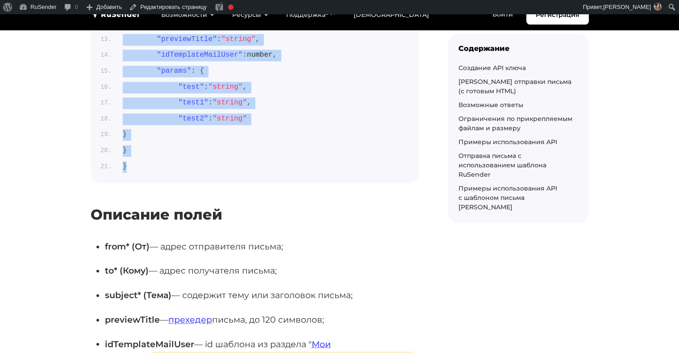
drag, startPoint x: 123, startPoint y: 148, endPoint x: 127, endPoint y: 152, distance: 5.4
click at [127, 152] on ol "{ "idempotencyKey" : "unique-key-string" , "mail" : { "to" : { "email" : "user@…" at bounding box center [254, 7] width 307 height 329
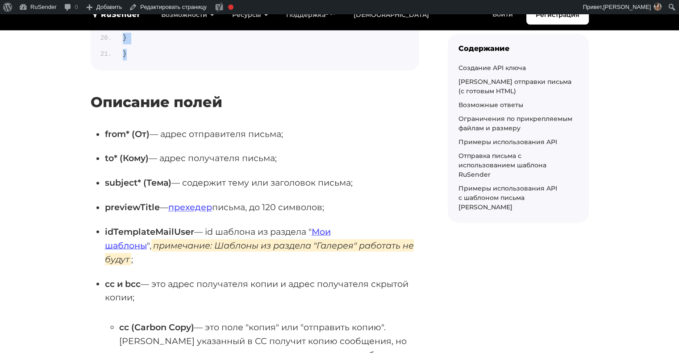
scroll to position [4872, 0]
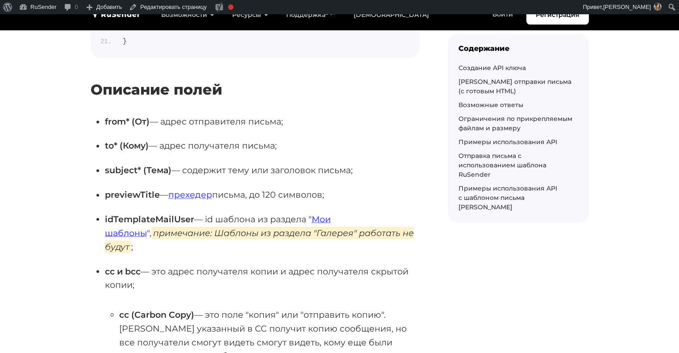
click at [171, 81] on h3 "Описание полей" at bounding box center [255, 89] width 328 height 17
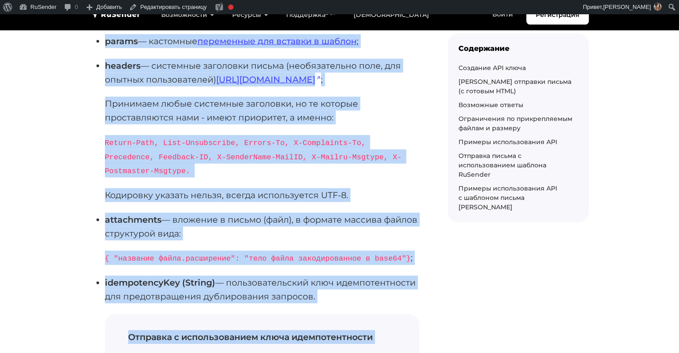
scroll to position [5280, 0]
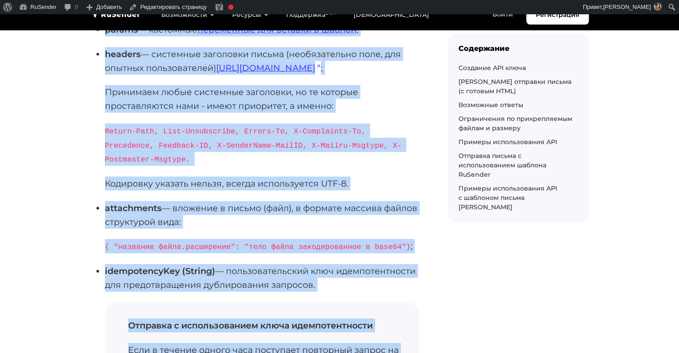
drag, startPoint x: 92, startPoint y: 71, endPoint x: 314, endPoint y: 246, distance: 282.6
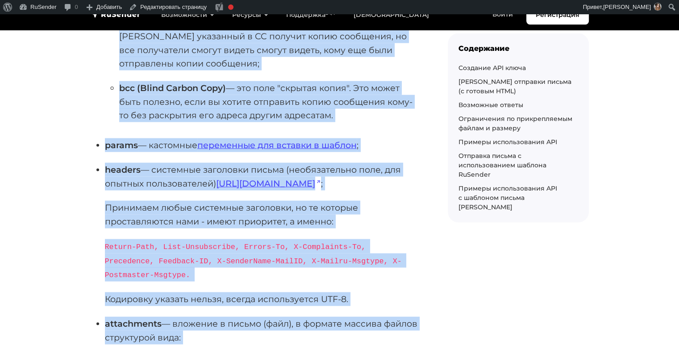
scroll to position [5165, 0]
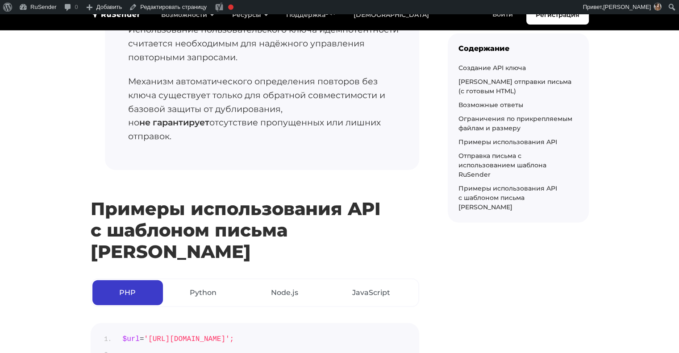
scroll to position [6012, 0]
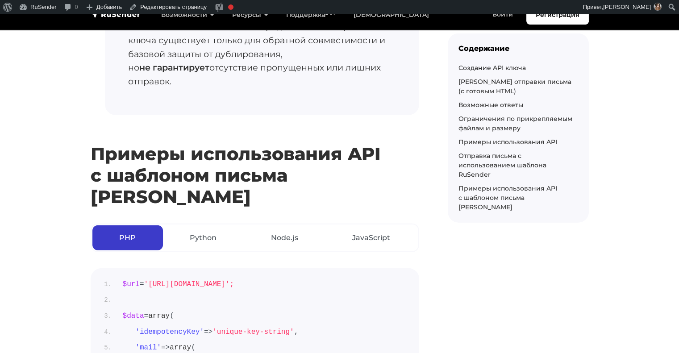
click at [236, 124] on h2 "Примеры использования API с шаблоном письма [PERSON_NAME]" at bounding box center [255, 162] width 328 height 91
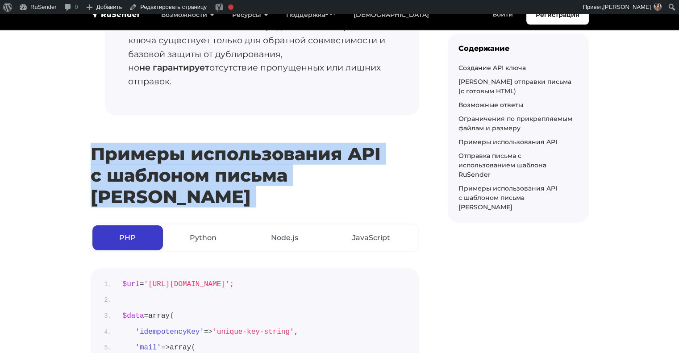
click at [236, 124] on h2 "Примеры использования API с шаблоном письма [PERSON_NAME]" at bounding box center [255, 162] width 328 height 91
click at [389, 129] on h2 "Примеры использования API с шаблоном письма [PERSON_NAME]" at bounding box center [255, 162] width 328 height 91
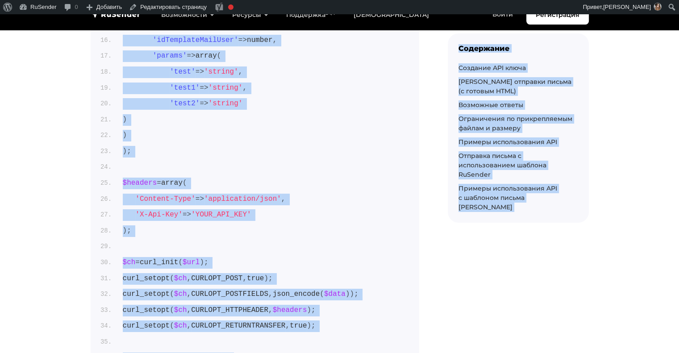
scroll to position [6585, 0]
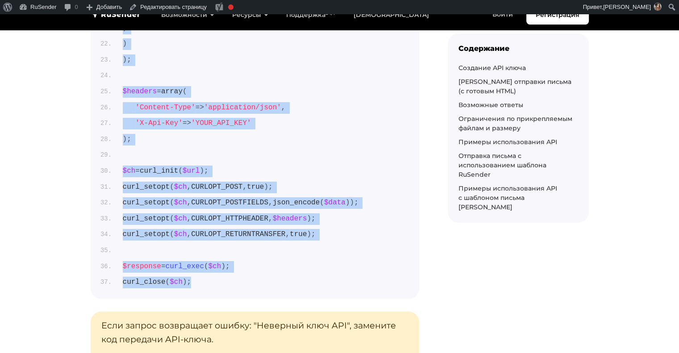
drag, startPoint x: 123, startPoint y: 115, endPoint x: 195, endPoint y: 208, distance: 117.7
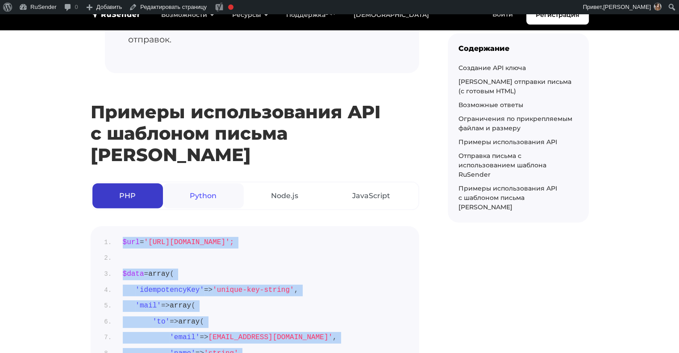
click at [215, 183] on link "Python" at bounding box center [203, 195] width 81 height 25
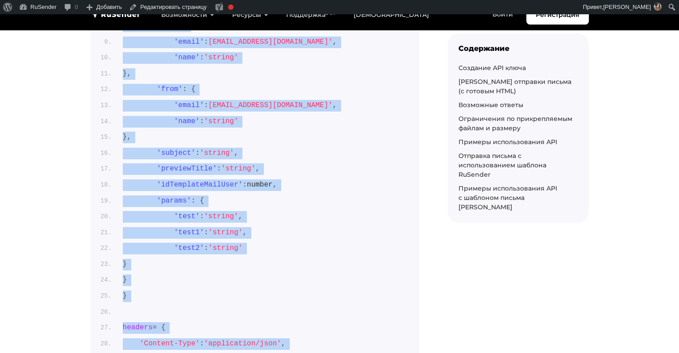
scroll to position [6535, 0]
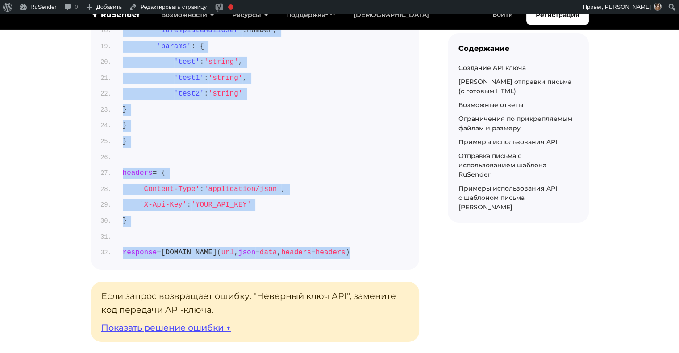
drag, startPoint x: 123, startPoint y: 86, endPoint x: 345, endPoint y: 186, distance: 243.3
click at [345, 186] on ol "import requests import json url = 'https://api.beta.rusender.ru/api/v1/external…" at bounding box center [254, 7] width 307 height 504
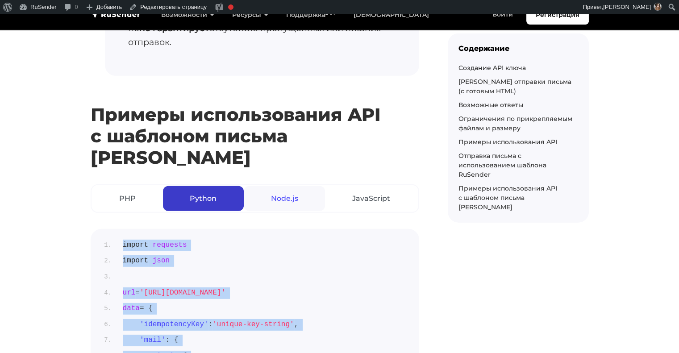
click at [287, 186] on link "Node.js" at bounding box center [284, 198] width 81 height 25
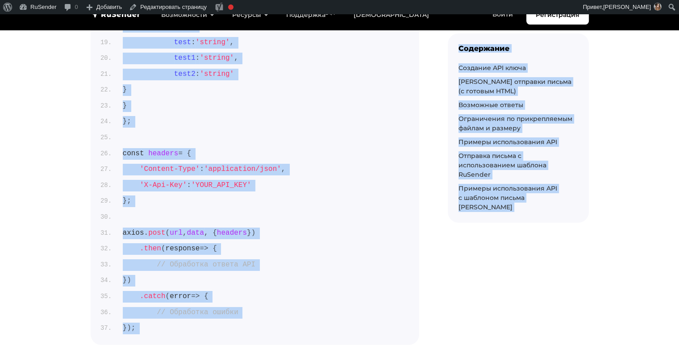
scroll to position [6661, 0]
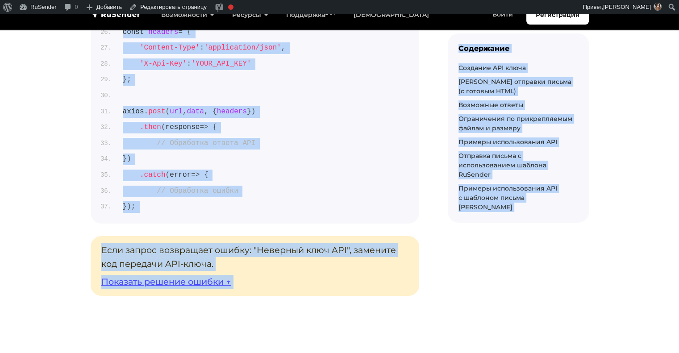
drag, startPoint x: 124, startPoint y: 121, endPoint x: 150, endPoint y: 135, distance: 29.1
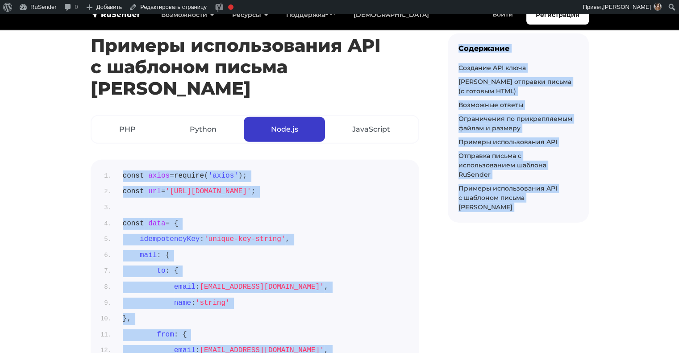
scroll to position [6119, 0]
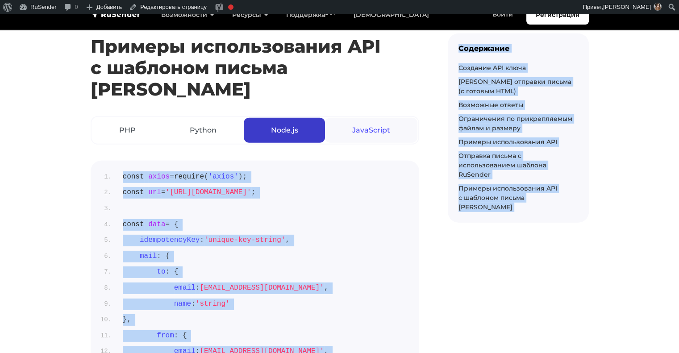
click at [374, 118] on link "JavaScript" at bounding box center [371, 130] width 92 height 25
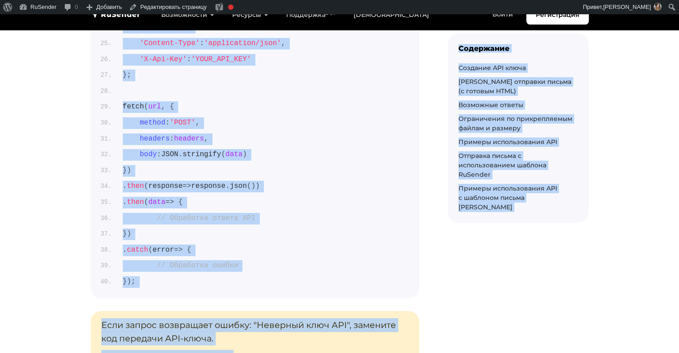
scroll to position [6656, 0]
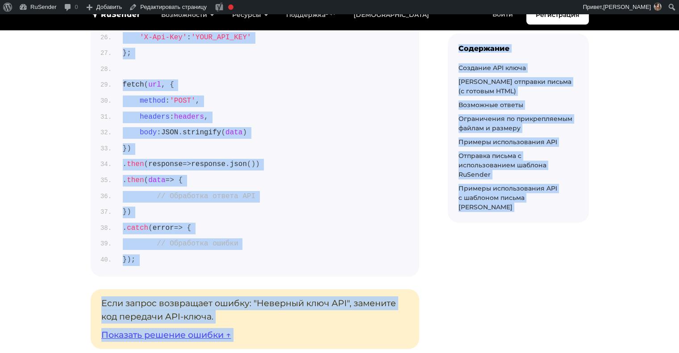
drag, startPoint x: 123, startPoint y: 108, endPoint x: 148, endPoint y: 187, distance: 82.9
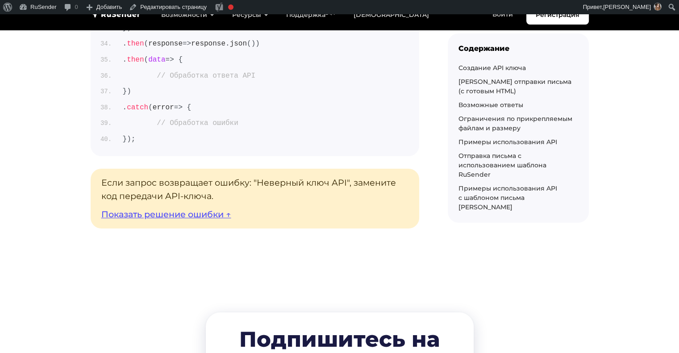
scroll to position [6690, 0]
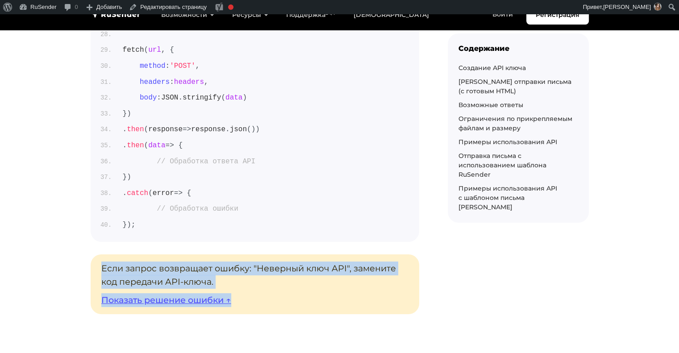
drag, startPoint x: 102, startPoint y: 206, endPoint x: 243, endPoint y: 237, distance: 144.0
click at [243, 254] on div "Если запрос возвращает ошибку: "Неверный ключ API", замените код передачи API-к…" at bounding box center [255, 284] width 328 height 60
click at [222, 295] on link "Показать решение ошибки ↑" at bounding box center [166, 300] width 130 height 11
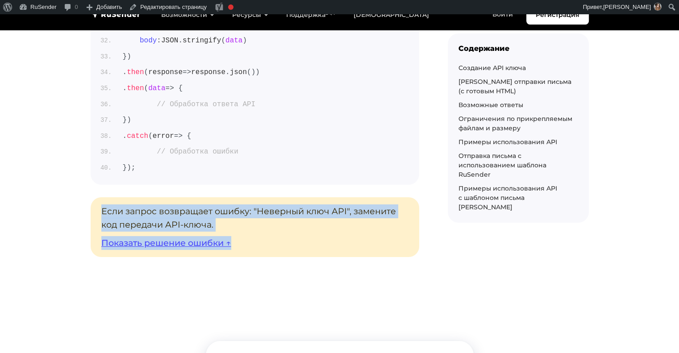
scroll to position [6695, 0]
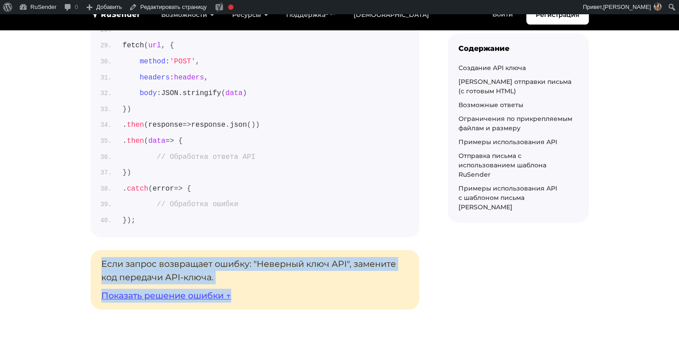
click at [374, 250] on div "Если запрос возвращает ошибку: "Неверный ключ API", замените код передачи API-к…" at bounding box center [255, 280] width 328 height 60
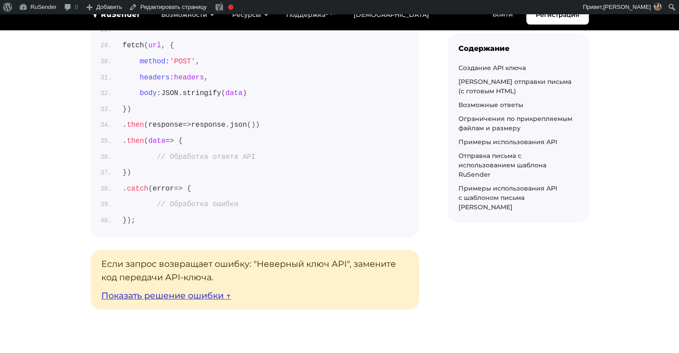
click at [216, 290] on link "Показать решение ошибки ↑" at bounding box center [166, 295] width 130 height 11
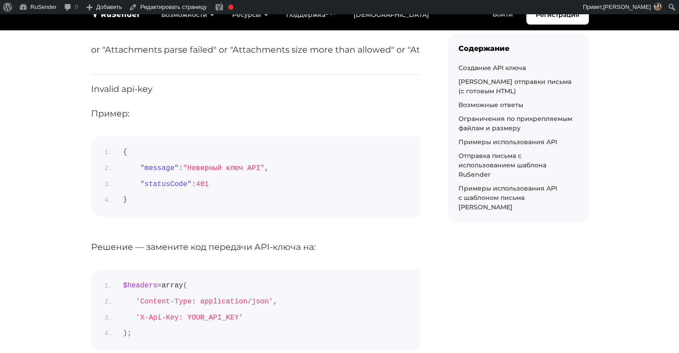
scroll to position [2592, 0]
click at [135, 83] on p "Invalid api-key" at bounding box center [346, 90] width 510 height 14
click at [186, 89] on p "Invalid api-key" at bounding box center [346, 90] width 510 height 14
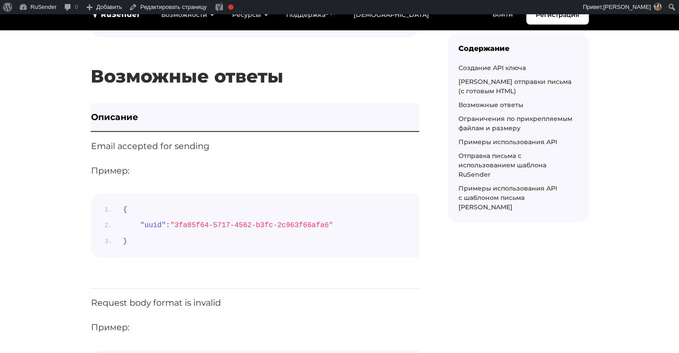
scroll to position [2182, 0]
click at [174, 140] on p "Email accepted for sending" at bounding box center [346, 146] width 510 height 14
click at [173, 141] on p "Email accepted for sending" at bounding box center [346, 146] width 510 height 14
click at [162, 79] on h2 "Возможные ответы" at bounding box center [255, 63] width 328 height 48
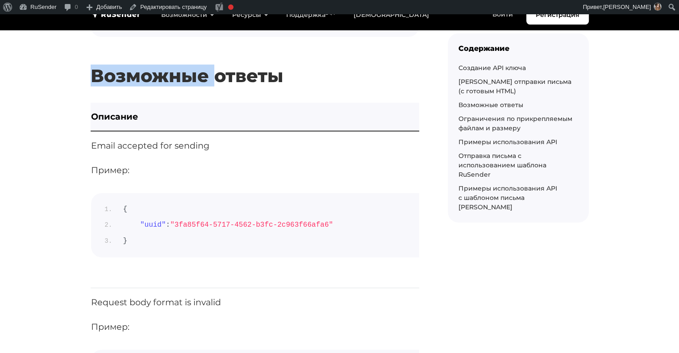
click at [162, 79] on h2 "Возможные ответы" at bounding box center [255, 63] width 328 height 48
click at [155, 68] on h2 "Возможные ответы" at bounding box center [255, 63] width 328 height 48
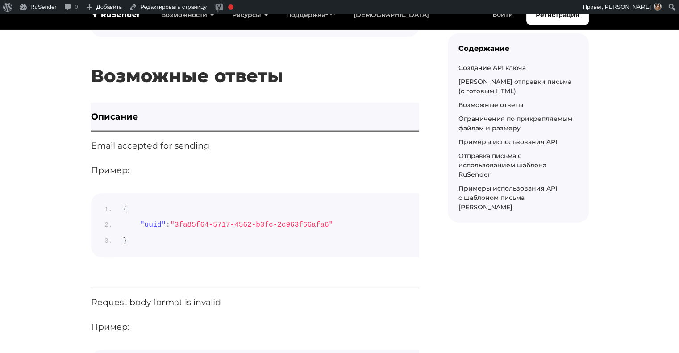
click at [174, 145] on p "Email accepted for sending" at bounding box center [346, 146] width 510 height 14
click at [466, 104] on link "Возможные ответы" at bounding box center [490, 105] width 65 height 8
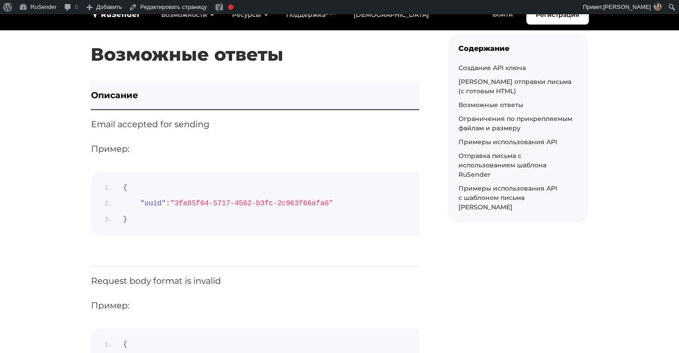
click at [270, 132] on td "Email accepted for sending Пример: { "uuid" : "3fa85f64-5717-4562-b3fc-2c963f66…" at bounding box center [345, 188] width 517 height 157
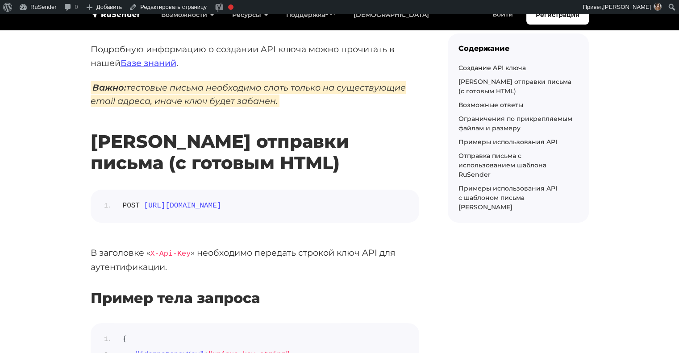
scroll to position [0, 0]
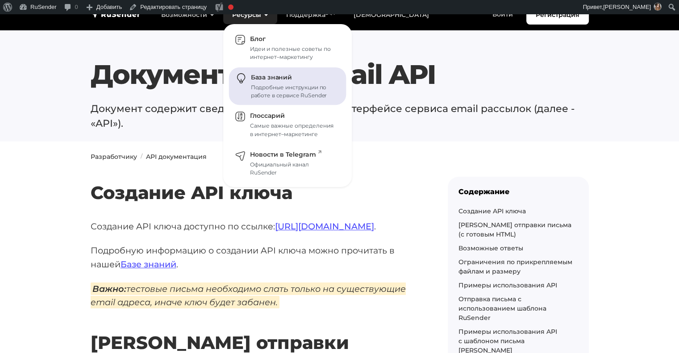
click at [265, 85] on div "Подробные инструкции по работе в сервисе RuSender" at bounding box center [293, 91] width 85 height 16
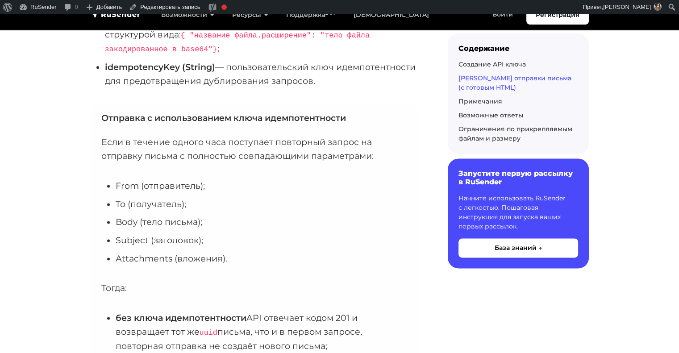
scroll to position [1154, 0]
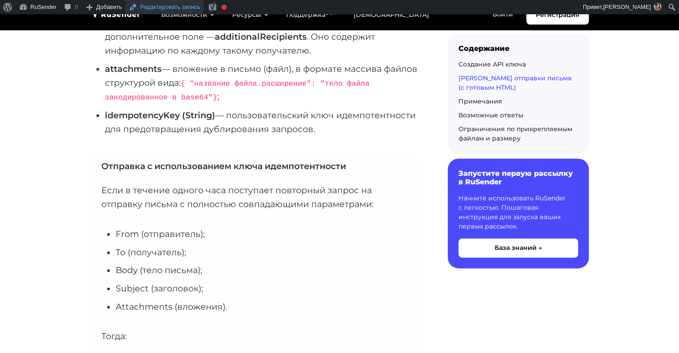
click at [184, 8] on link "Редактировать запись" at bounding box center [164, 7] width 78 height 14
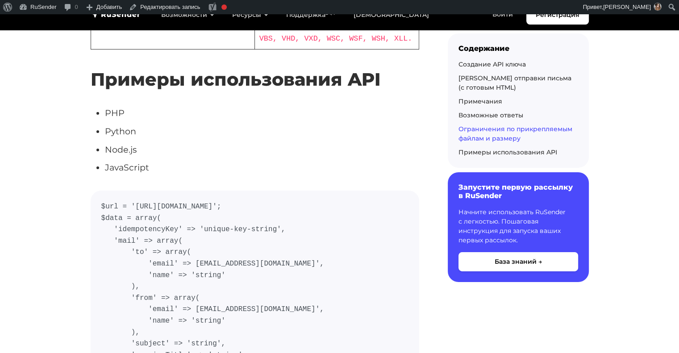
scroll to position [3007, 0]
click at [112, 107] on li "PHP" at bounding box center [262, 114] width 314 height 14
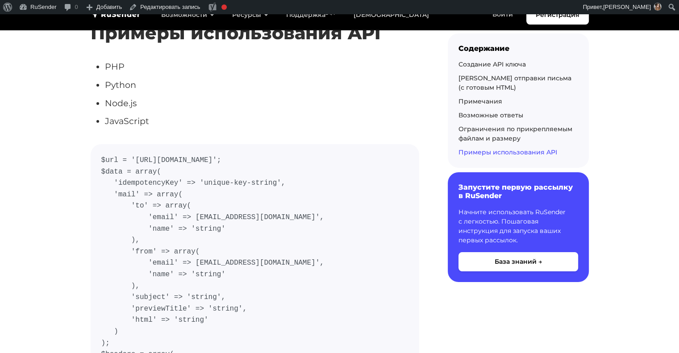
scroll to position [3054, 0]
click at [141, 9] on link "Редактировать запись" at bounding box center [164, 7] width 78 height 14
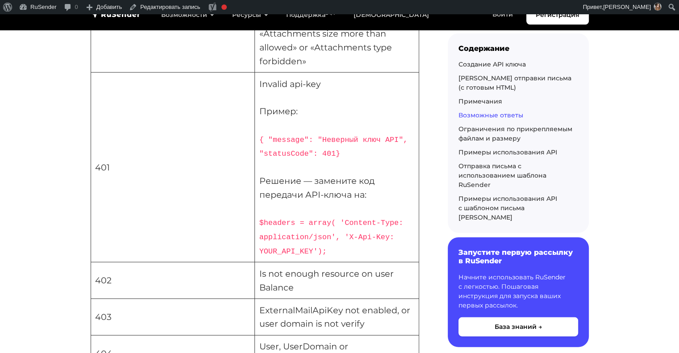
scroll to position [2209, 0]
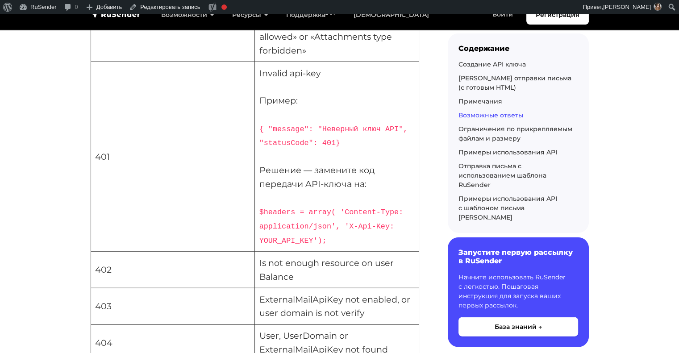
click at [276, 79] on td "Invalid api-key Пример: { "message": "Неверный ключ API", "statusCode": 401} Ре…" at bounding box center [337, 157] width 164 height 190
click at [260, 82] on td "Invalid api-key Пример: { "message": "Неверный ключ API", "statusCode": 401} Ре…" at bounding box center [337, 157] width 164 height 190
drag, startPoint x: 260, startPoint y: 81, endPoint x: 319, endPoint y: 83, distance: 59.0
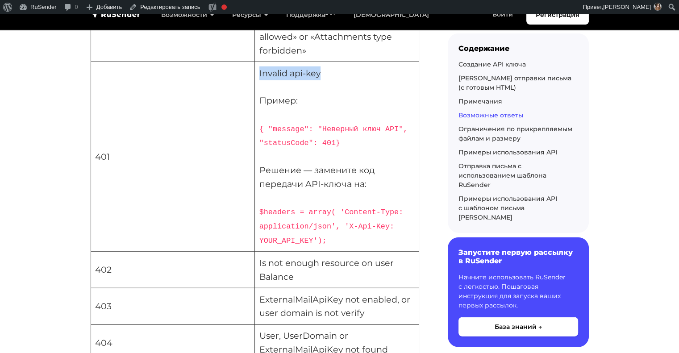
click at [319, 83] on td "Invalid api-key Пример: { "message": "Неверный ключ API", "statusCode": 401} Ре…" at bounding box center [337, 157] width 164 height 190
click at [154, 7] on link "Редактировать запись" at bounding box center [164, 7] width 78 height 14
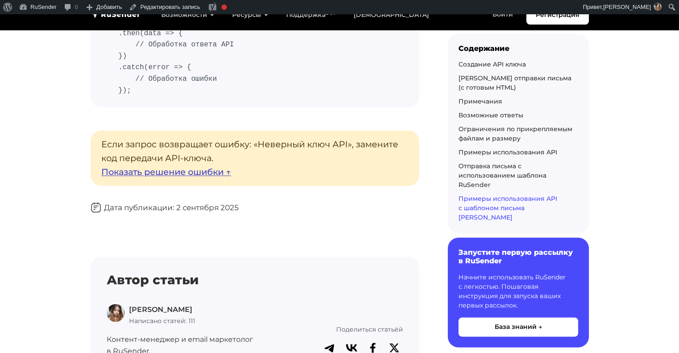
click at [193, 167] on link "Показать решение ошибки ↑" at bounding box center [166, 171] width 130 height 11
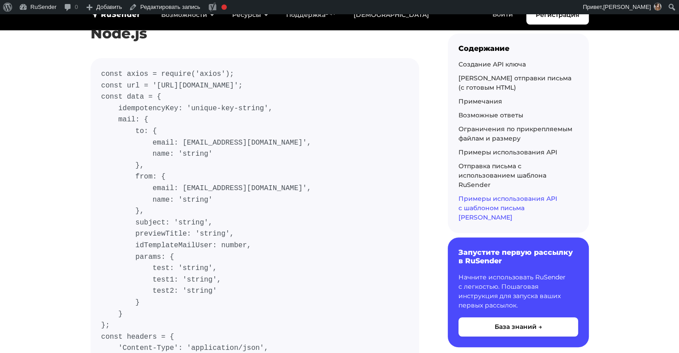
scroll to position [7202, 0]
click at [159, 8] on link "Редактировать запись" at bounding box center [164, 7] width 78 height 14
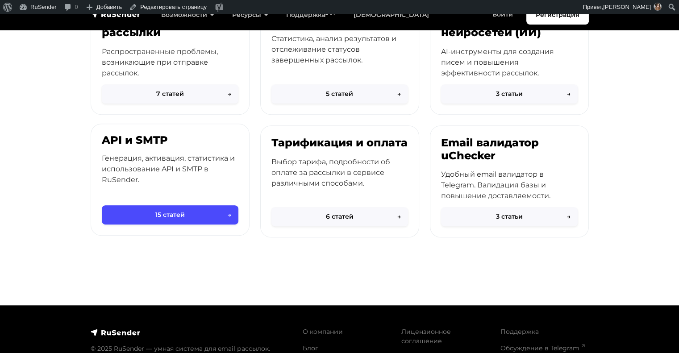
scroll to position [414, 0]
click at [166, 180] on p "Генерация, активация, статистика и использование API и SMTP в RuSender." at bounding box center [170, 169] width 137 height 32
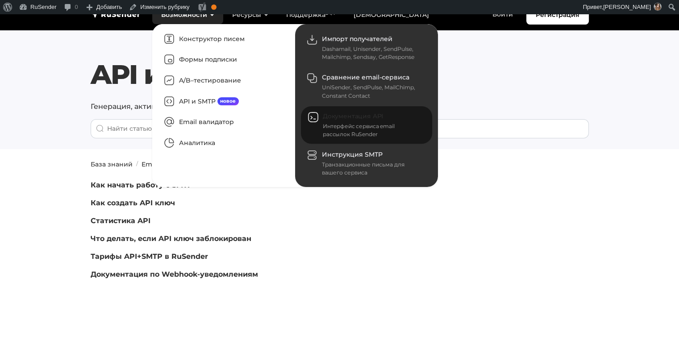
click at [347, 128] on div "Интерфейс сервиса email рассылок RuSender" at bounding box center [372, 130] width 99 height 16
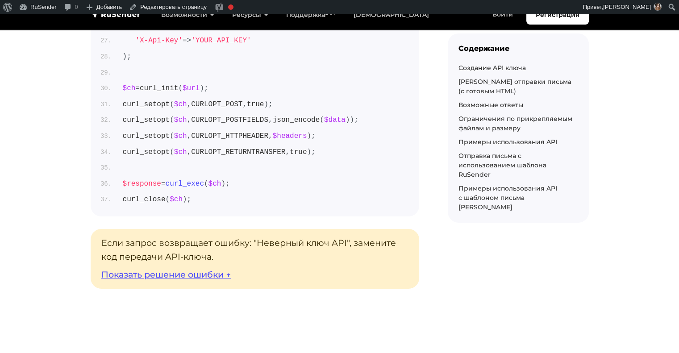
scroll to position [6653, 0]
click at [190, 270] on link "Показать решение ошибки ↑" at bounding box center [166, 275] width 130 height 11
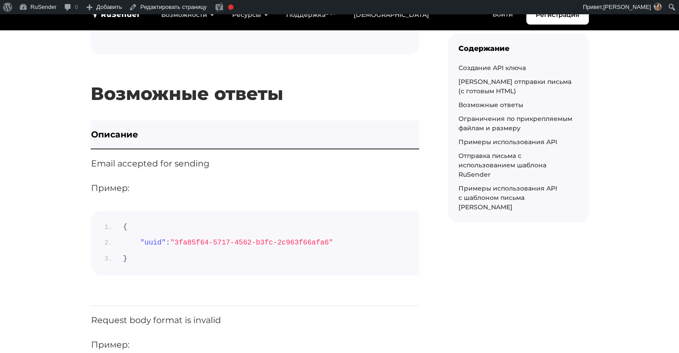
scroll to position [2120, 0]
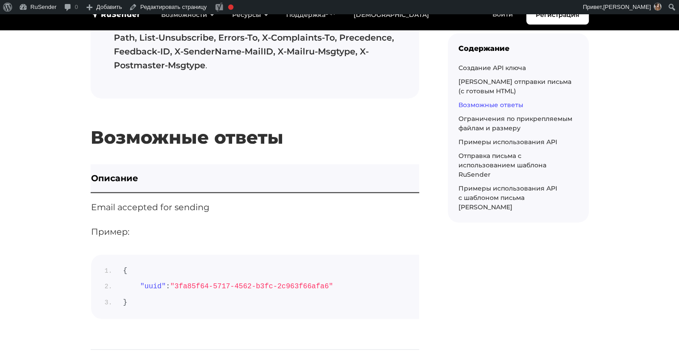
click at [485, 103] on link "Возможные ответы" at bounding box center [490, 105] width 65 height 8
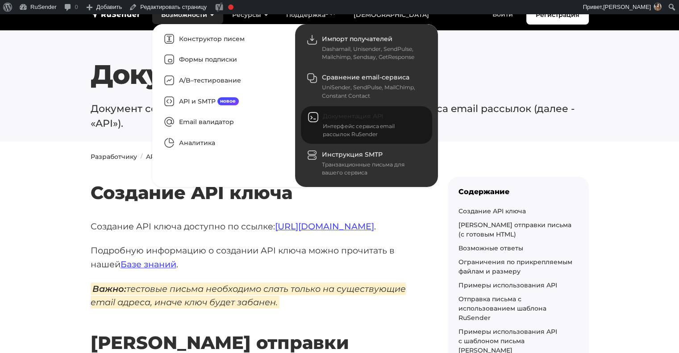
click at [342, 128] on div "Интерфейс сервиса email рассылок RuSender" at bounding box center [372, 130] width 99 height 16
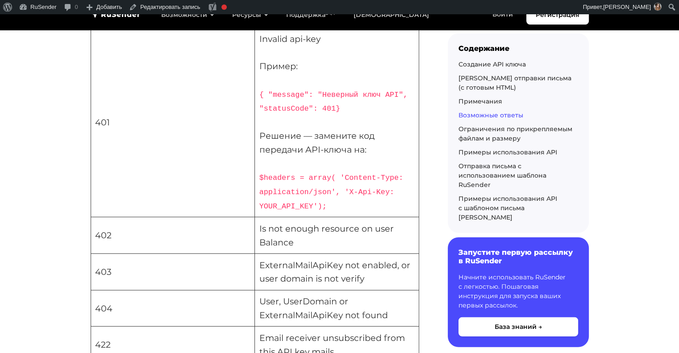
scroll to position [2226, 0]
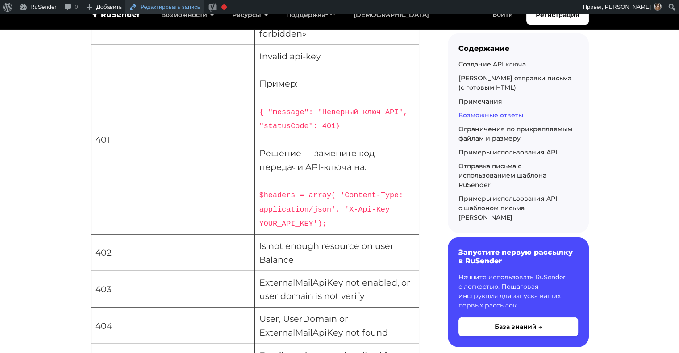
click at [152, 8] on link "Редактировать запись" at bounding box center [164, 7] width 78 height 14
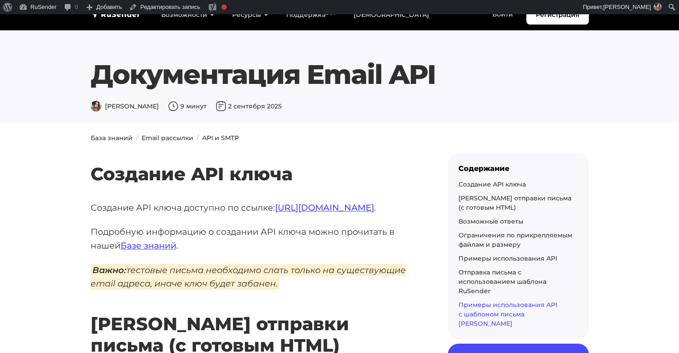
click at [520, 311] on link "Примеры использования API с шаблоном письма [PERSON_NAME]" at bounding box center [507, 314] width 99 height 27
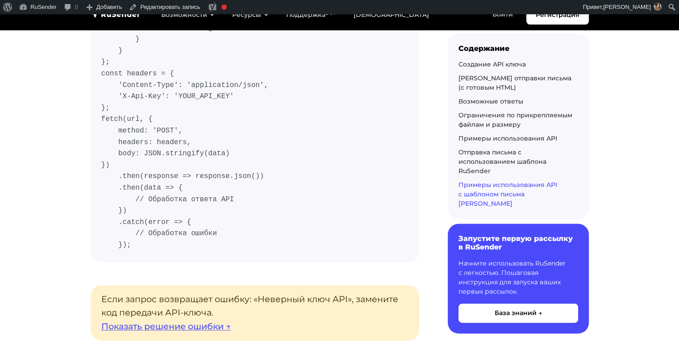
scroll to position [7932, 0]
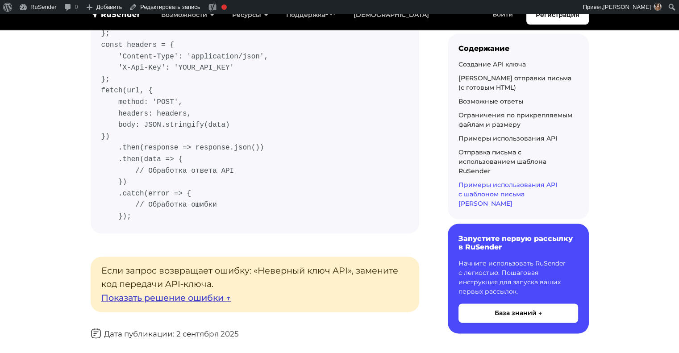
click at [217, 292] on link "Показать решение ошибки ↑" at bounding box center [166, 297] width 130 height 11
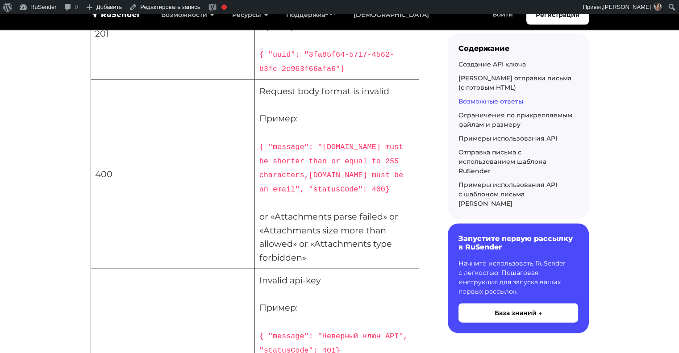
scroll to position [1986, 0]
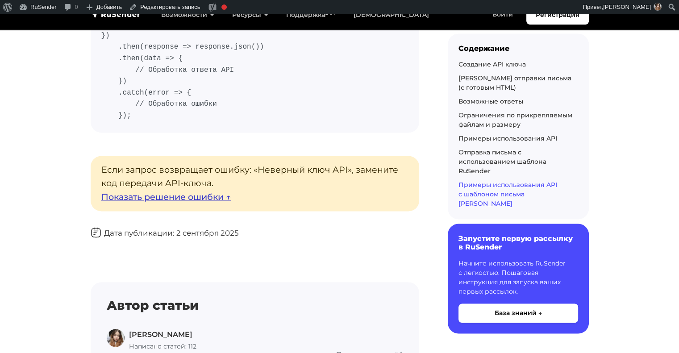
click at [193, 192] on link "Показать решение ошибки ↑" at bounding box center [166, 196] width 130 height 11
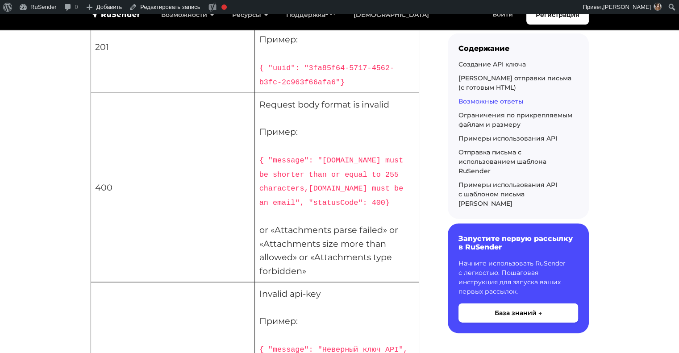
scroll to position [1945, 0]
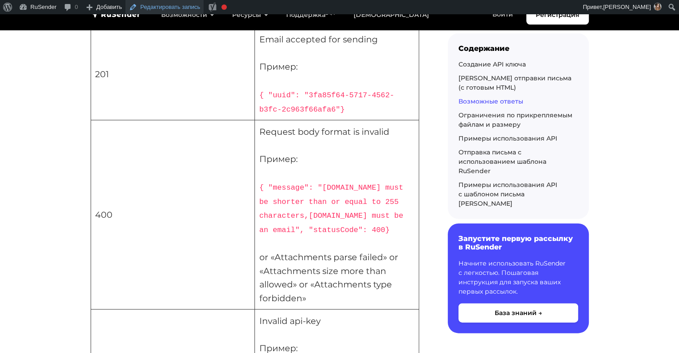
click at [155, 6] on link "Редактировать запись" at bounding box center [164, 7] width 78 height 14
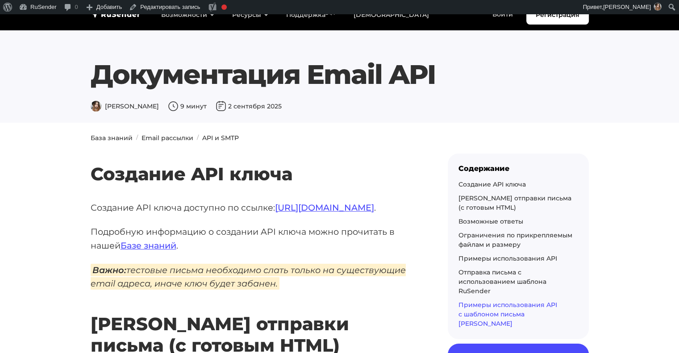
click at [493, 311] on link "Примеры использования API с шаблоном письма [PERSON_NAME]" at bounding box center [507, 314] width 99 height 27
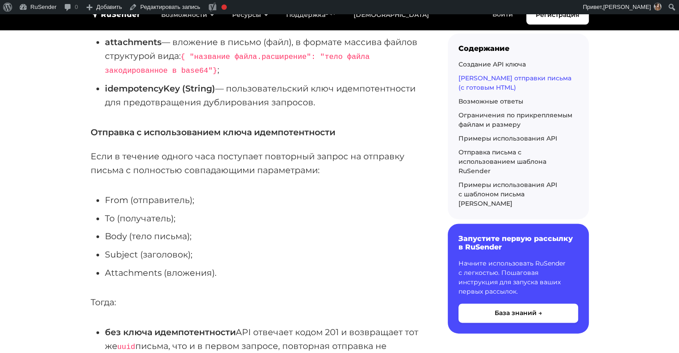
scroll to position [1172, 0]
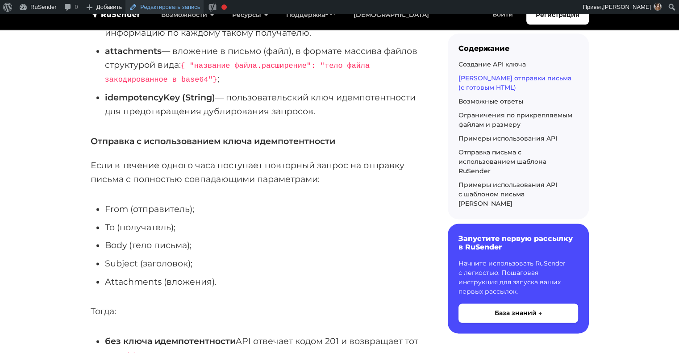
click at [151, 7] on link "Редактировать запись" at bounding box center [164, 7] width 78 height 14
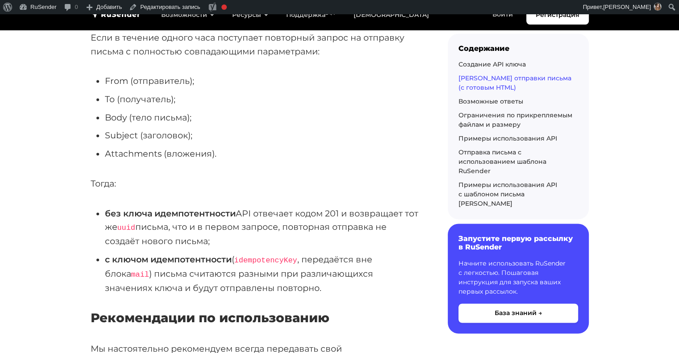
scroll to position [1310, 0]
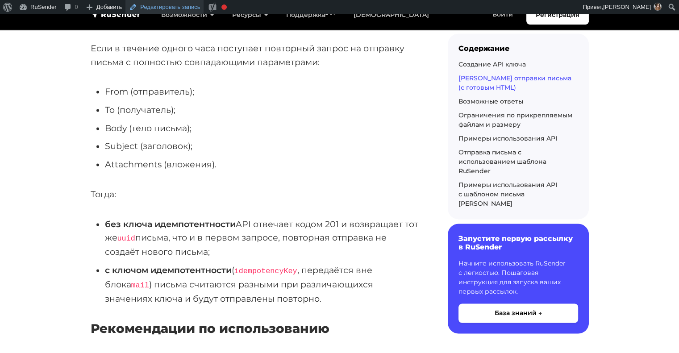
click at [176, 4] on link "Редактировать запись" at bounding box center [164, 7] width 78 height 14
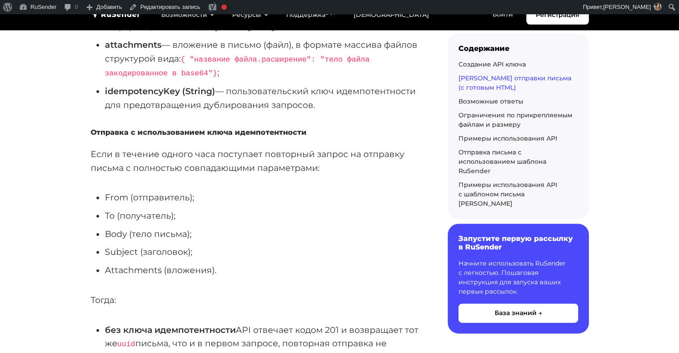
scroll to position [1179, 0]
click at [162, 7] on link "Редактировать запись" at bounding box center [164, 7] width 78 height 14
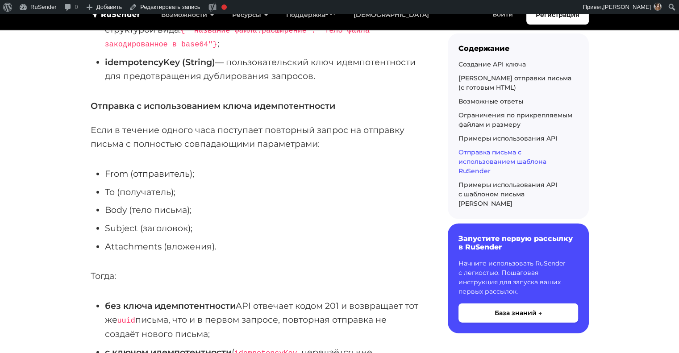
scroll to position [5693, 0]
click at [141, 2] on link "Редактировать запись" at bounding box center [164, 7] width 78 height 14
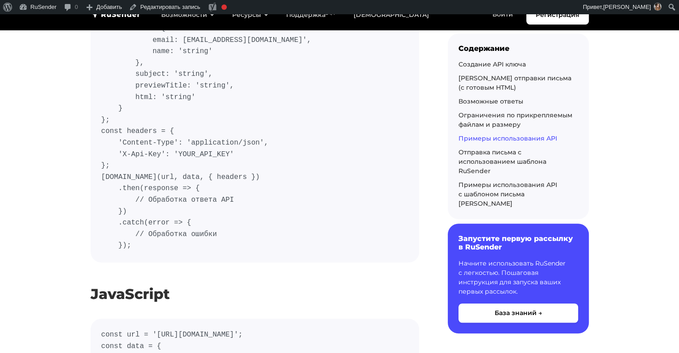
scroll to position [3983, 0]
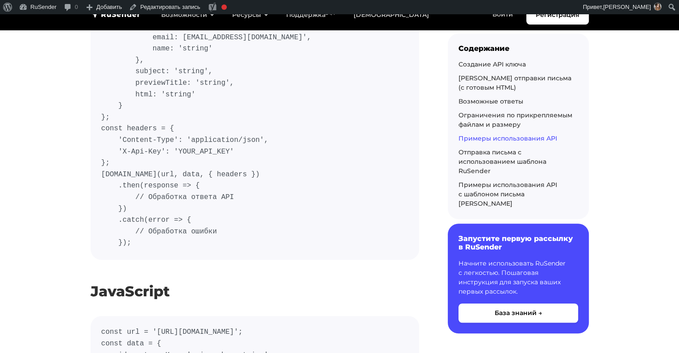
click at [183, 168] on code "const axios = require('axios'); const url = '[URL][DOMAIN_NAME]'; const data = …" at bounding box center [254, 83] width 307 height 331
click at [195, 141] on code "const axios = require('axios'); const url = '[URL][DOMAIN_NAME]'; const data = …" at bounding box center [254, 83] width 307 height 331
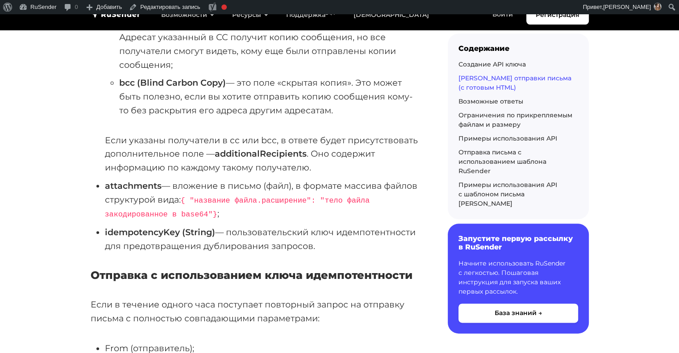
scroll to position [1039, 0]
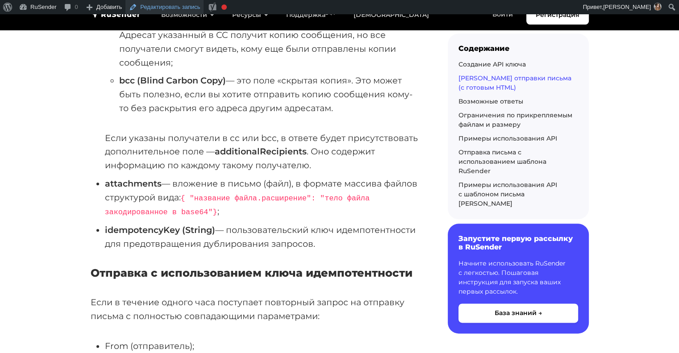
click at [187, 8] on link "Редактировать запись" at bounding box center [164, 7] width 78 height 14
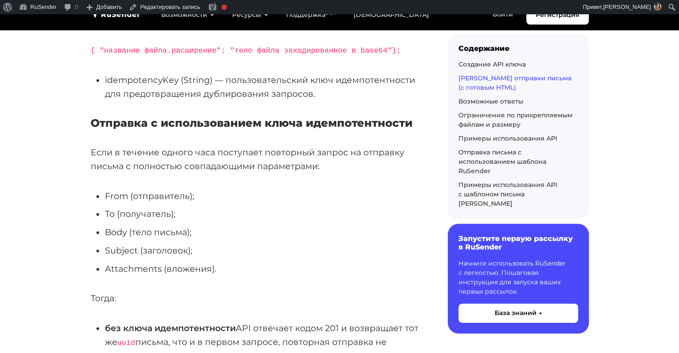
scroll to position [1238, 0]
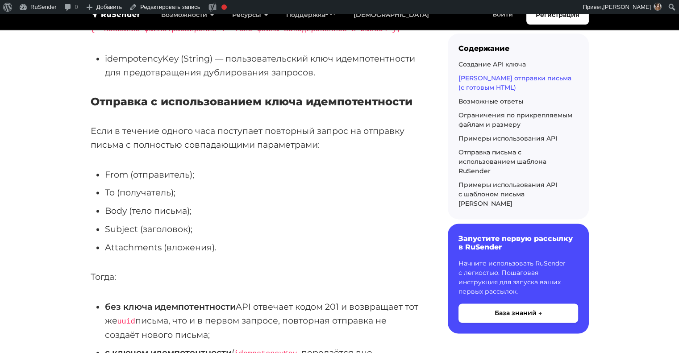
click at [352, 35] on p "{ "название файла.расширение": "тело файла закодированное в base64"};" at bounding box center [255, 28] width 328 height 14
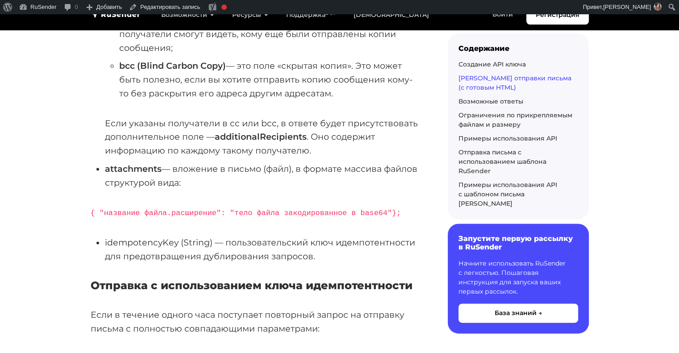
scroll to position [1053, 0]
click at [159, 8] on link "Редактировать запись" at bounding box center [164, 7] width 78 height 14
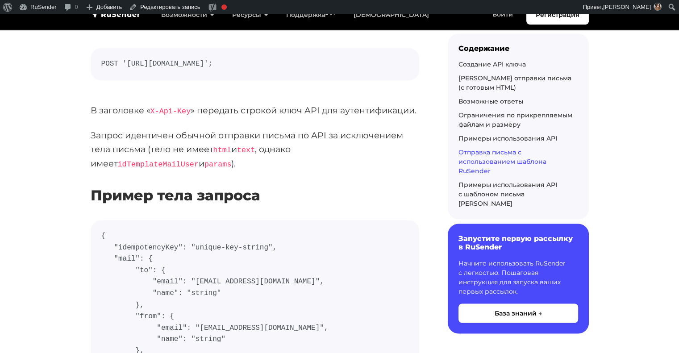
scroll to position [4792, 0]
click at [149, 11] on link "Редактировать запись" at bounding box center [164, 7] width 78 height 14
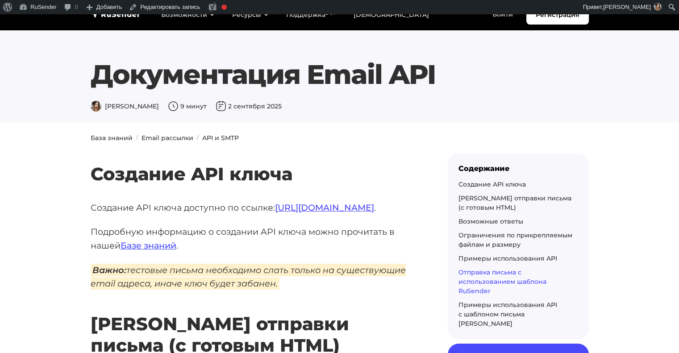
click at [488, 280] on link "Отправка письма с использованием шаблона RuSender" at bounding box center [502, 281] width 88 height 27
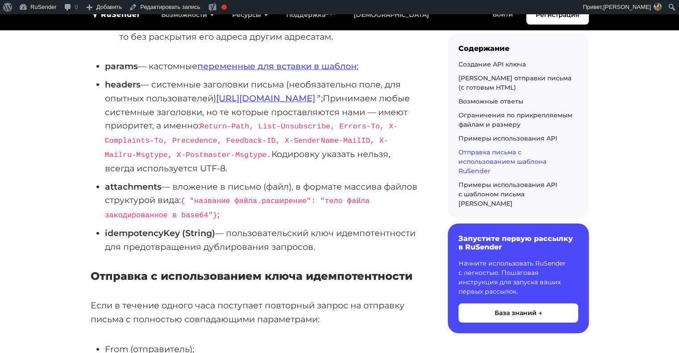
scroll to position [5553, 0]
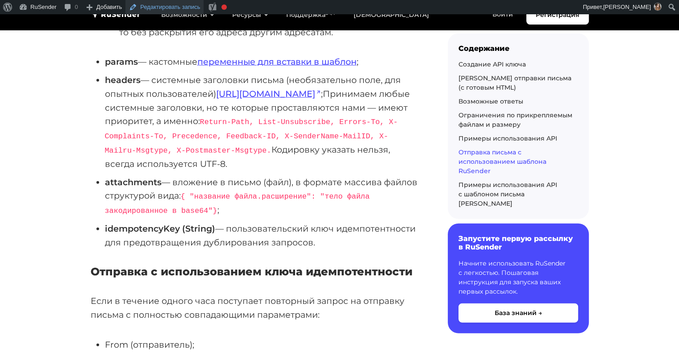
click at [177, 3] on link "Редактировать запись" at bounding box center [164, 7] width 78 height 14
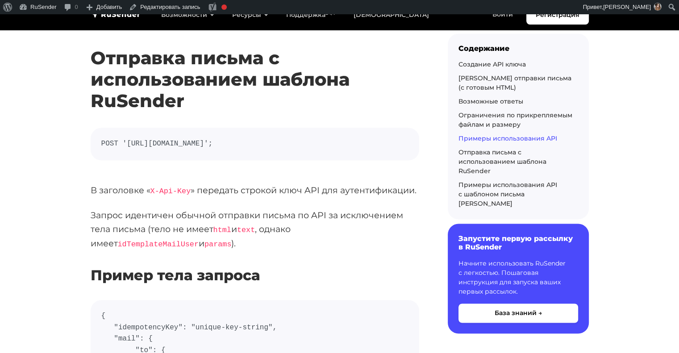
scroll to position [4713, 0]
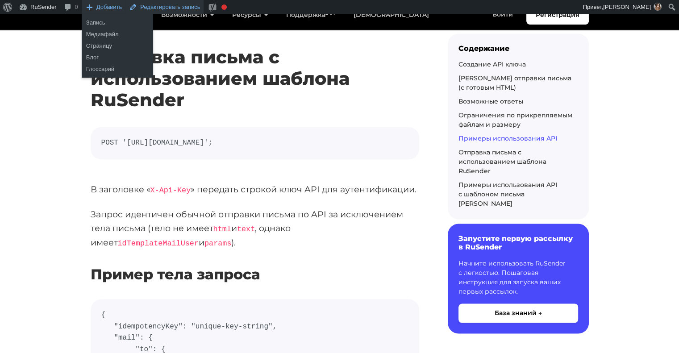
click at [144, 11] on link "Редактировать запись" at bounding box center [164, 7] width 78 height 14
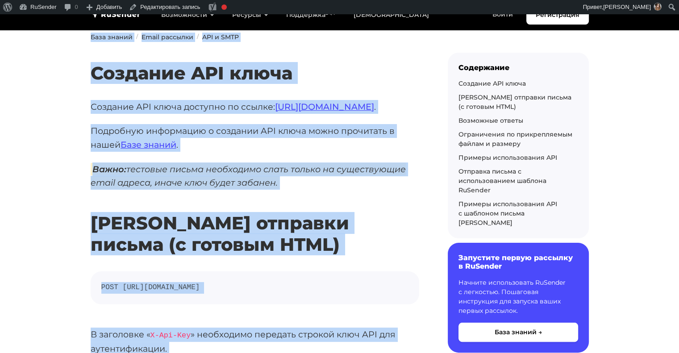
scroll to position [146, 0]
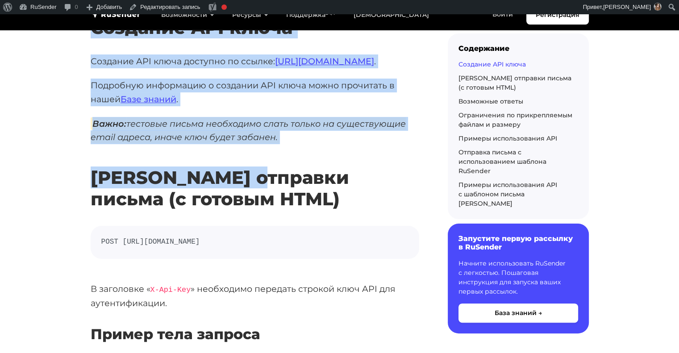
drag, startPoint x: 92, startPoint y: 73, endPoint x: 256, endPoint y: 160, distance: 185.5
click at [274, 129] on em "Важно: тестовые письма необходимо слать только на существующие email адреса, ин…" at bounding box center [248, 130] width 315 height 26
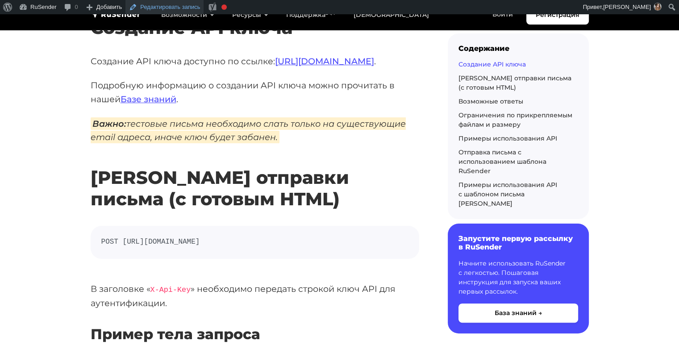
click at [173, 8] on link "Редактировать запись" at bounding box center [164, 7] width 78 height 14
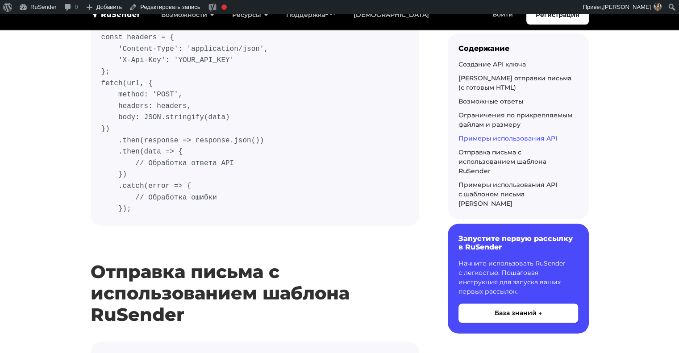
scroll to position [4504, 0]
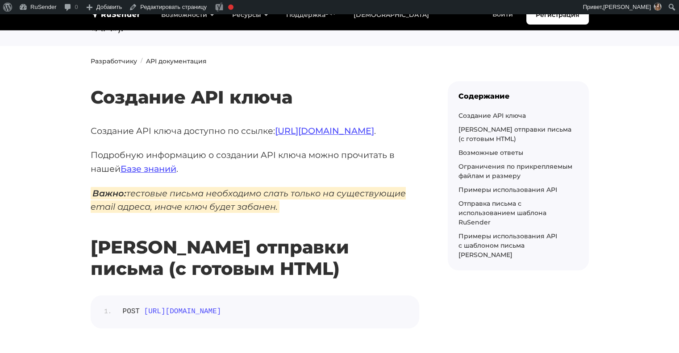
scroll to position [99, 0]
